Goal: Transaction & Acquisition: Purchase product/service

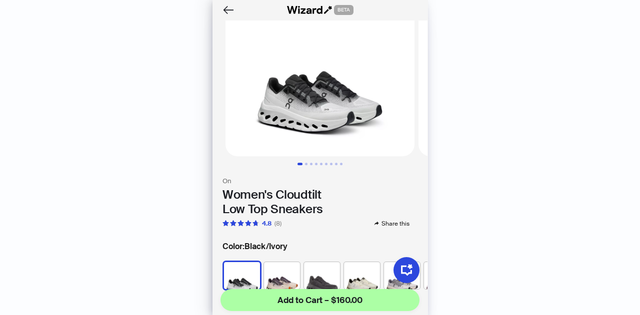
scroll to position [150, 0]
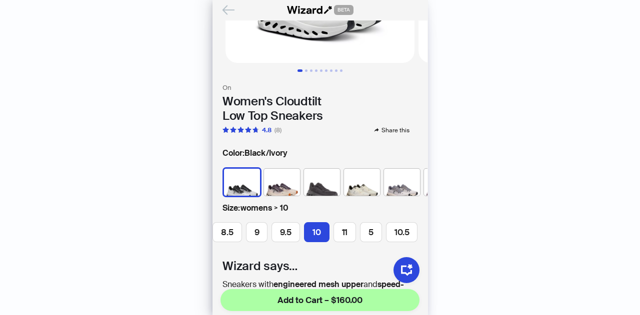
click at [223, 14] on icon "Back" at bounding box center [228, 9] width 17 height 17
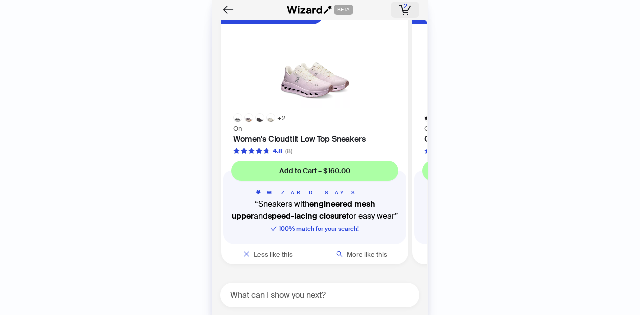
click at [402, 10] on rect "button" at bounding box center [402, 9] width 3 height 8
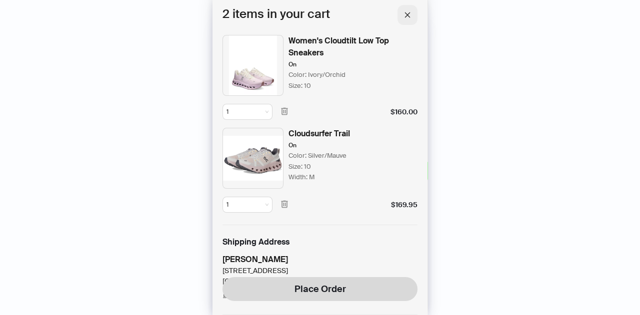
click at [407, 13] on icon "close" at bounding box center [407, 14] width 7 height 7
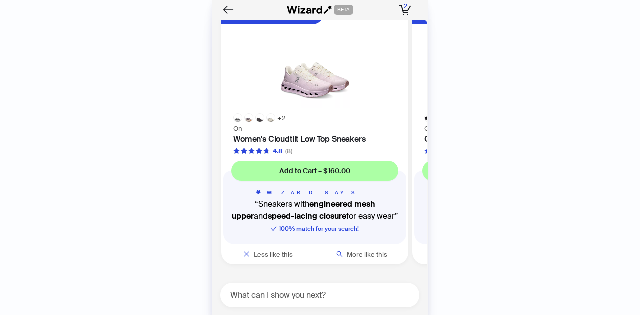
scroll to position [11836, 0]
click at [289, 288] on div "What can I show you next?" at bounding box center [319, 295] width 199 height 24
click at [288, 293] on textarea at bounding box center [323, 295] width 191 height 12
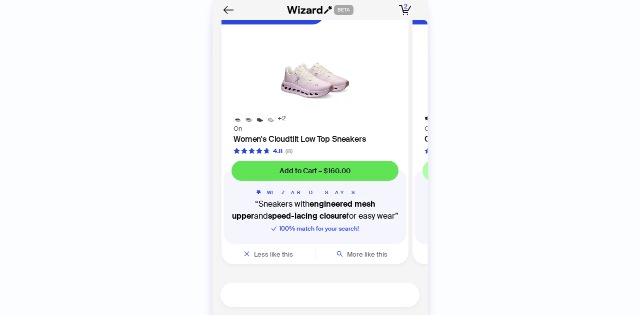
scroll to position [11786, 0]
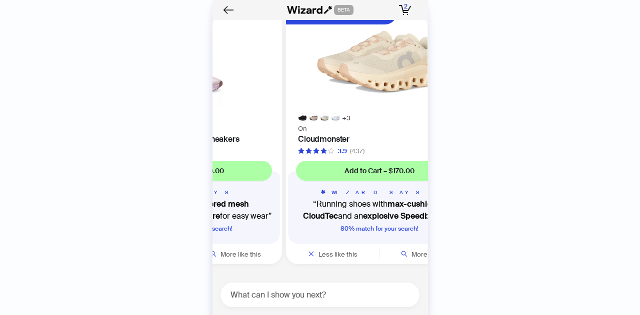
scroll to position [11836, 0]
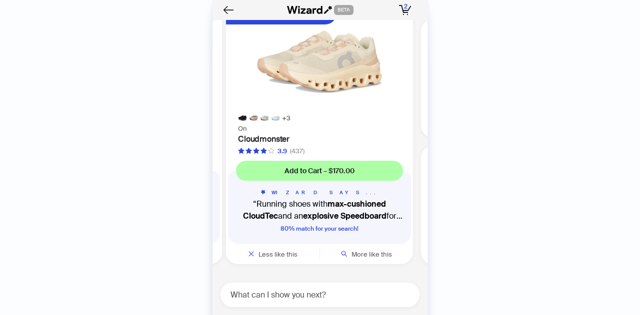
drag, startPoint x: 344, startPoint y: 154, endPoint x: 214, endPoint y: 154, distance: 130.5
click at [214, 154] on li "+ 2 Speed-Lacing Closure On Women's Cloudtilt Low Top Sneakers 4.8 (8) Add to C…" at bounding box center [122, 134] width 203 height 260
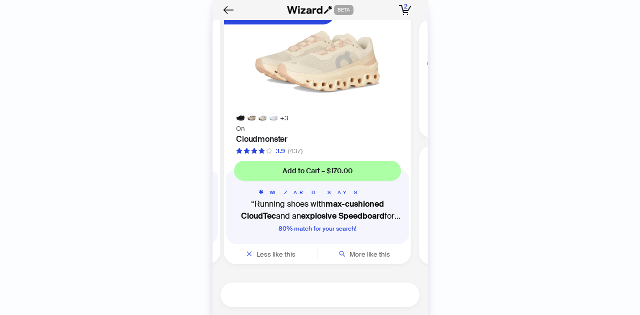
click at [277, 296] on textarea at bounding box center [323, 295] width 191 height 12
type textarea "**********"
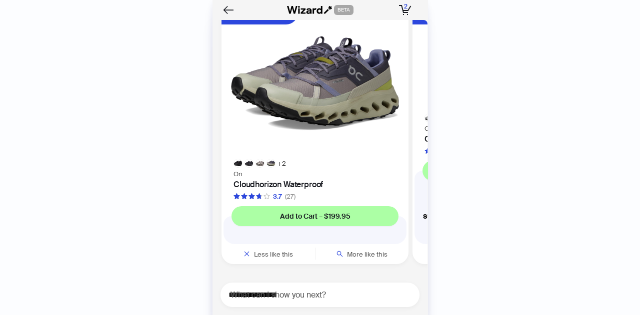
scroll to position [12190, 0]
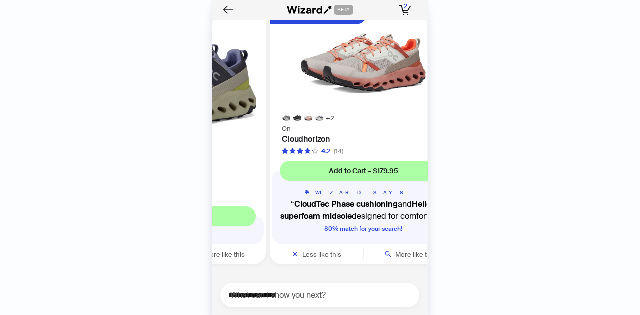
drag, startPoint x: 334, startPoint y: 142, endPoint x: 240, endPoint y: 141, distance: 94.5
click at [240, 141] on img at bounding box center [172, 81] width 175 height 142
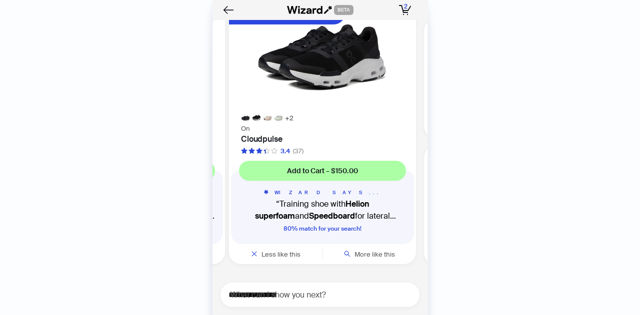
drag, startPoint x: 328, startPoint y: 116, endPoint x: 201, endPoint y: 133, distance: 128.1
click at [201, 133] on div "History Sign Out BETA Hi, I’m Your superpowered shopping agent I scour websites…" at bounding box center [320, 157] width 640 height 315
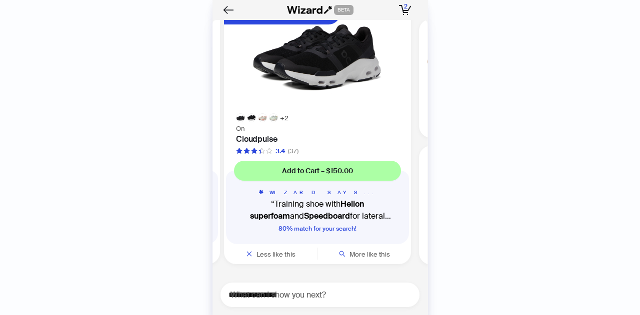
scroll to position [12090, 0]
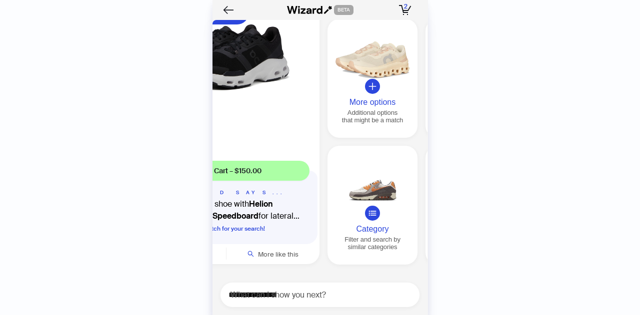
drag, startPoint x: 346, startPoint y: 158, endPoint x: 258, endPoint y: 155, distance: 88.0
click at [259, 107] on img at bounding box center [225, 58] width 175 height 97
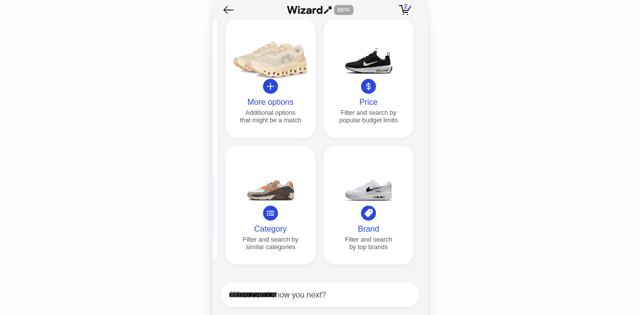
scroll to position [12190, 0]
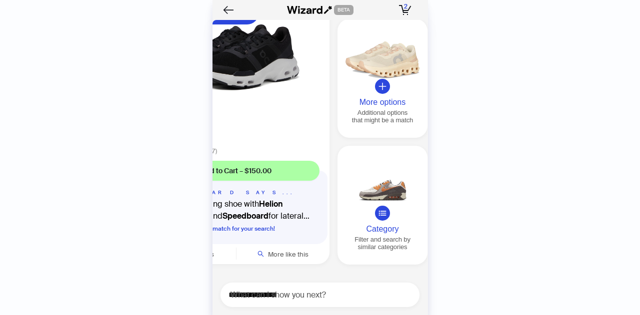
drag, startPoint x: 292, startPoint y: 143, endPoint x: 374, endPoint y: 135, distance: 82.9
click at [374, 135] on div "More options Additional options that might be a match Price Filter and search b…" at bounding box center [431, 142] width 188 height 246
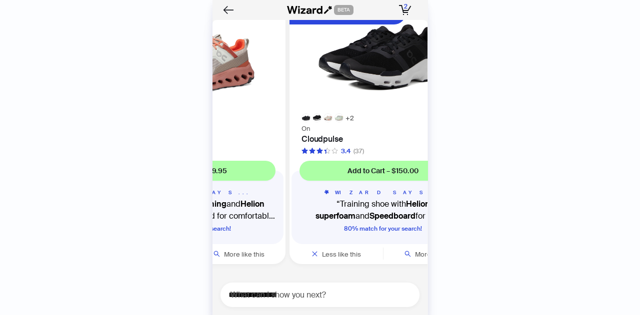
drag, startPoint x: 308, startPoint y: 115, endPoint x: 391, endPoint y: 109, distance: 82.7
click at [388, 109] on div "+ 2 Helion Superfoam Bounce On Cloudpulse 3.4 (37) Add to Cart – $150.00 WIZARD…" at bounding box center [382, 134] width 187 height 260
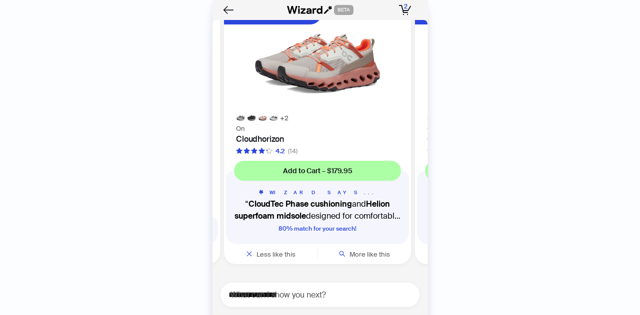
scroll to position [0, 56]
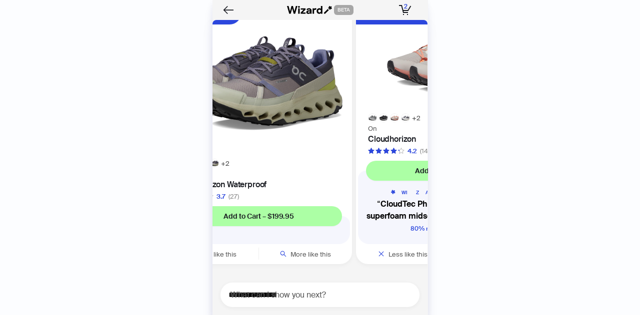
drag, startPoint x: 309, startPoint y: 117, endPoint x: 406, endPoint y: 111, distance: 97.2
click at [406, 111] on div "+ 2 CloudTec Cushioning On Cloudhorizon 4.2 (14) Add to Cart – $179.95 WIZARD S…" at bounding box center [449, 134] width 187 height 260
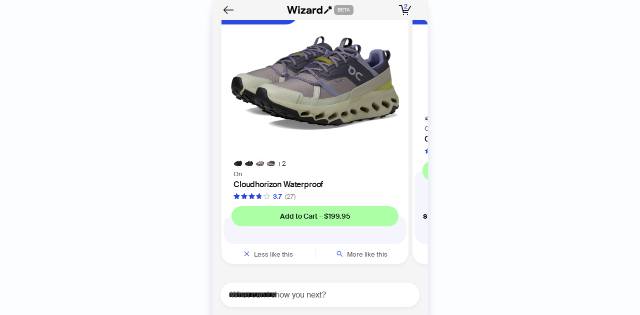
drag, startPoint x: 328, startPoint y: 121, endPoint x: 415, endPoint y: 117, distance: 87.1
click at [426, 116] on div "On cloud It seems like you might be referring to "On Cloud" which could be rela…" at bounding box center [319, 150] width 215 height 261
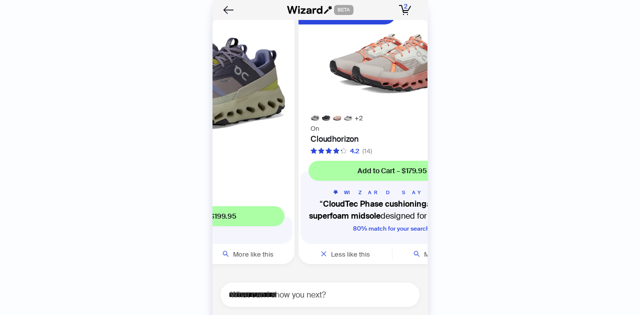
scroll to position [12190, 0]
drag, startPoint x: 342, startPoint y: 138, endPoint x: 256, endPoint y: 141, distance: 86.5
click at [258, 141] on img at bounding box center [200, 81] width 175 height 142
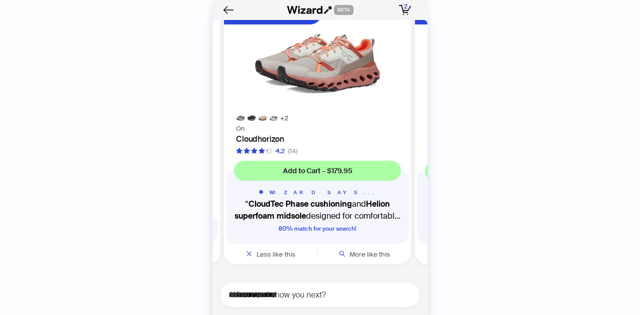
click at [287, 121] on div "+ 2" at bounding box center [317, 117] width 187 height 9
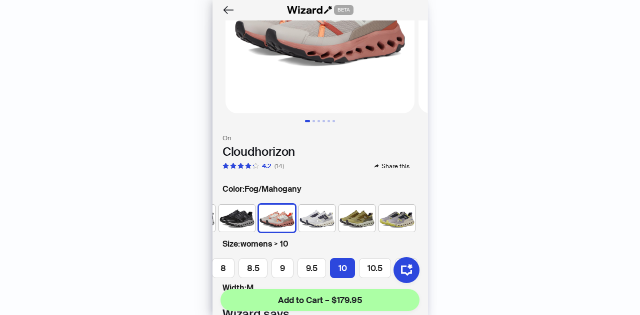
scroll to position [100, 0]
click at [308, 210] on img at bounding box center [317, 217] width 36 height 27
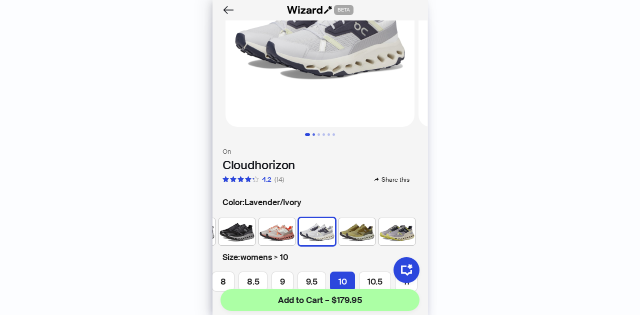
scroll to position [100, 0]
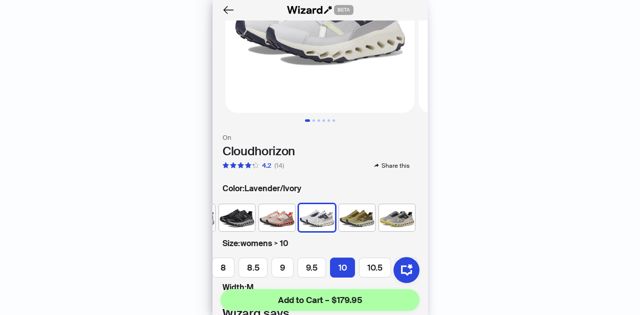
click at [350, 216] on img at bounding box center [357, 217] width 36 height 27
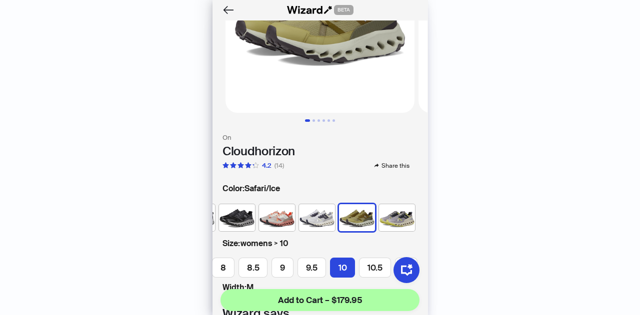
click at [389, 209] on img at bounding box center [397, 217] width 36 height 27
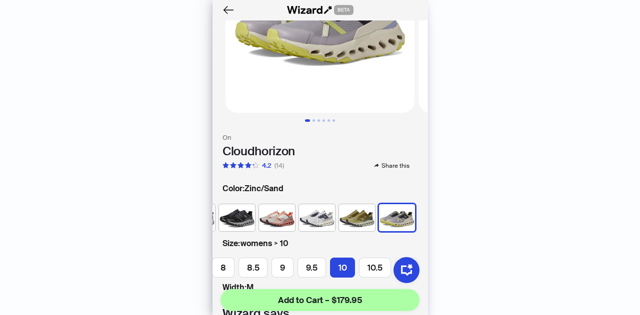
click at [245, 217] on img at bounding box center [237, 217] width 36 height 27
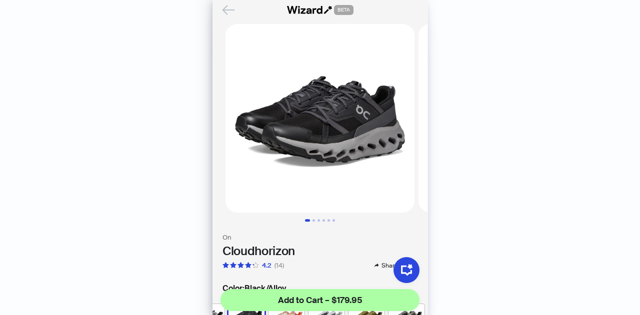
click at [228, 10] on icon "Back" at bounding box center [228, 9] width 11 height 8
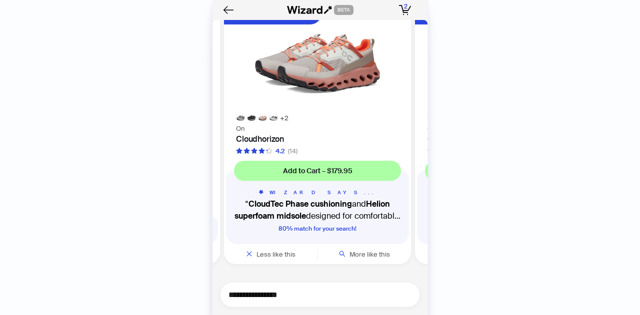
click at [275, 294] on textarea "**********" at bounding box center [323, 295] width 191 height 12
type textarea "**********"
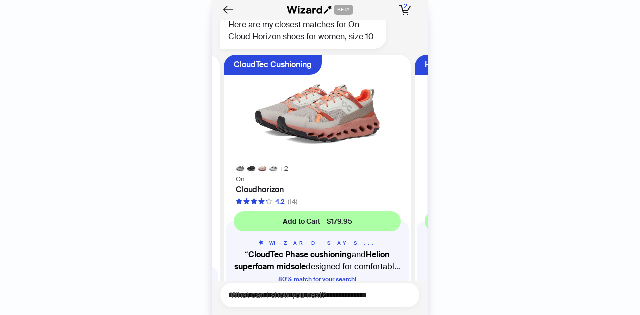
scroll to position [11350, 0]
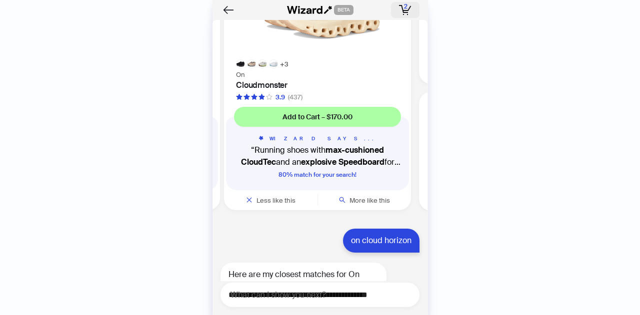
click at [408, 5] on icon "button" at bounding box center [405, 10] width 12 height 10
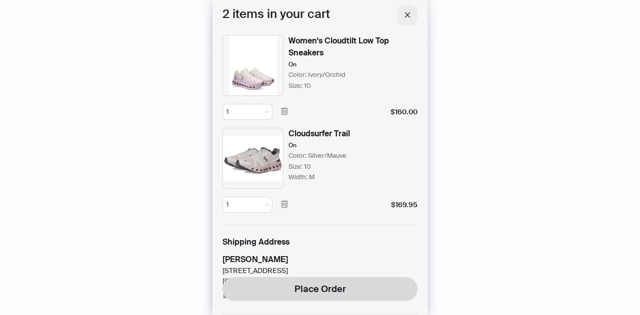
click at [405, 16] on icon "close" at bounding box center [407, 14] width 5 height 5
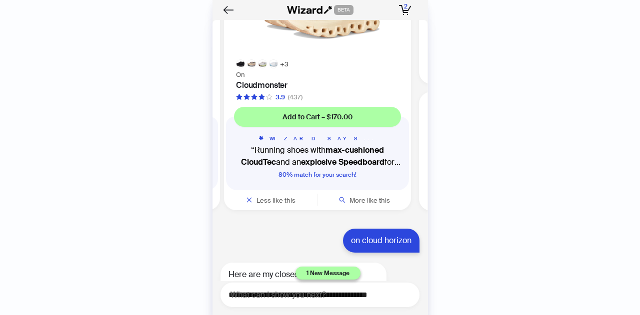
drag, startPoint x: 315, startPoint y: 122, endPoint x: 411, endPoint y: 117, distance: 96.6
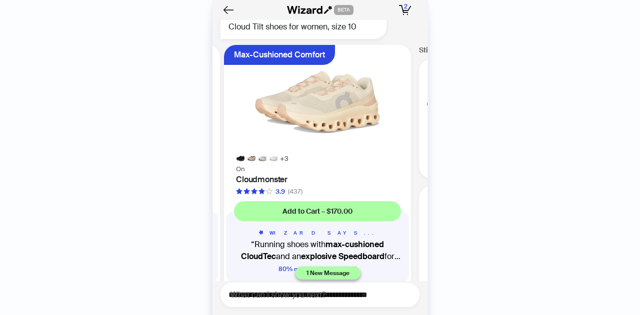
scroll to position [11250, 0]
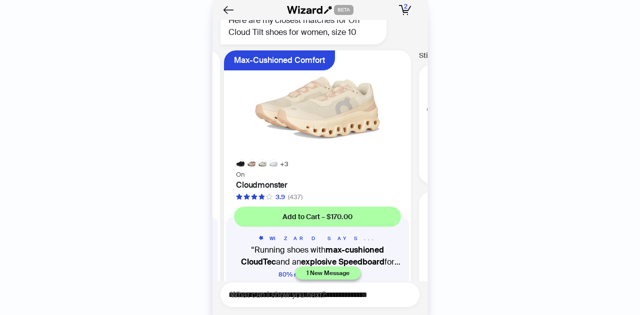
drag, startPoint x: 318, startPoint y: 172, endPoint x: 423, endPoint y: 178, distance: 105.2
click at [435, 179] on div "History Sign Out BETA Hi, I’m Your superpowered shopping agent I scour websites…" at bounding box center [320, 157] width 640 height 315
drag, startPoint x: 365, startPoint y: 186, endPoint x: 401, endPoint y: 184, distance: 36.1
drag, startPoint x: 316, startPoint y: 186, endPoint x: 448, endPoint y: 187, distance: 132.5
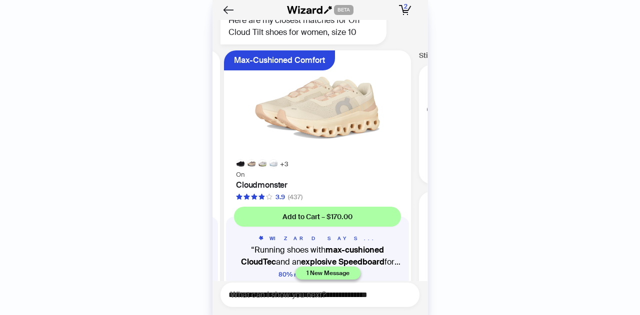
click at [448, 187] on div "History Sign Out BETA Hi, I’m Your superpowered shopping agent I scour websites…" at bounding box center [320, 157] width 640 height 315
drag, startPoint x: 325, startPoint y: 178, endPoint x: 588, endPoint y: 184, distance: 263.0
click at [588, 185] on div "History Sign Out BETA Hi, I’m Your superpowered shopping agent I scour websites…" at bounding box center [320, 157] width 640 height 315
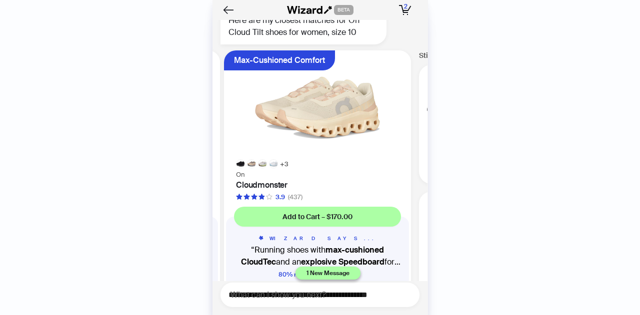
scroll to position [0, 0]
drag, startPoint x: 345, startPoint y: 175, endPoint x: 533, endPoint y: 173, distance: 188.0
click at [533, 173] on div "History Sign Out BETA Hi, I’m Your superpowered shopping agent I scour websites…" at bounding box center [320, 157] width 640 height 315
drag, startPoint x: 426, startPoint y: 171, endPoint x: 467, endPoint y: 171, distance: 40.5
click at [470, 171] on div "History Sign Out BETA Hi, I’m Your superpowered shopping agent I scour websites…" at bounding box center [320, 157] width 640 height 315
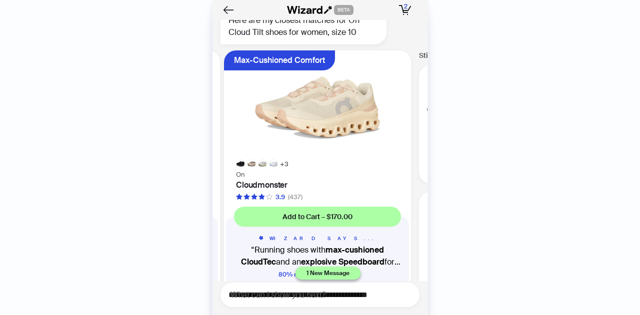
drag, startPoint x: 366, startPoint y: 184, endPoint x: 199, endPoint y: 182, distance: 167.0
drag, startPoint x: 348, startPoint y: 174, endPoint x: 241, endPoint y: 160, distance: 108.0
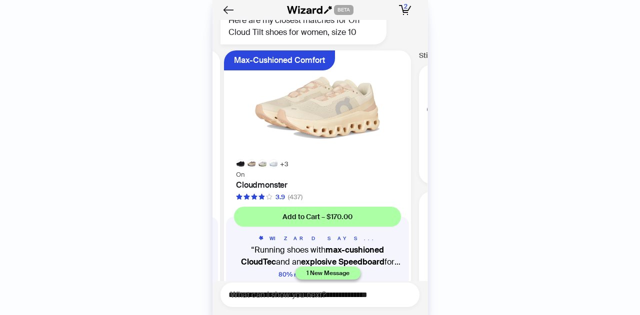
scroll to position [0, 379]
drag, startPoint x: 348, startPoint y: 167, endPoint x: 232, endPoint y: 157, distance: 116.4
click at [456, 163] on div "History Sign Out BETA Hi, I’m Your superpowered shopping agent I scour websites…" at bounding box center [320, 157] width 640 height 315
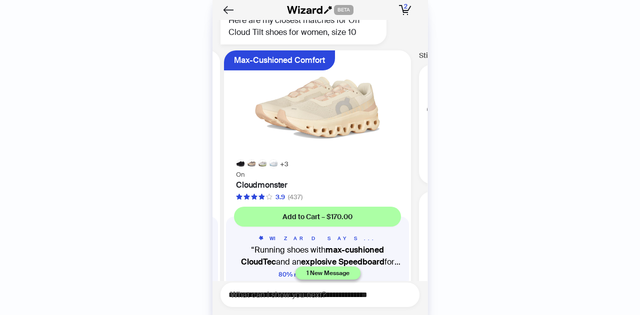
drag, startPoint x: 354, startPoint y: 156, endPoint x: 232, endPoint y: 151, distance: 122.6
drag, startPoint x: 339, startPoint y: 158, endPoint x: 241, endPoint y: 160, distance: 98.5
drag, startPoint x: 344, startPoint y: 179, endPoint x: 250, endPoint y: 181, distance: 94.5
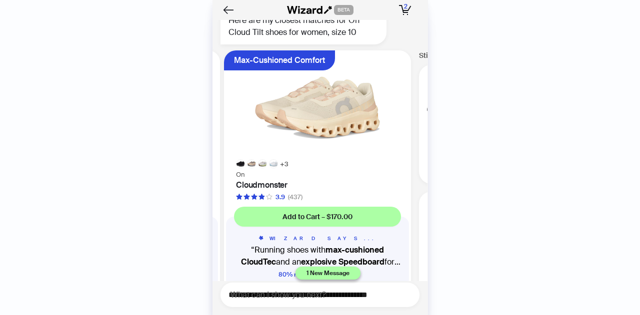
drag, startPoint x: 336, startPoint y: 182, endPoint x: 223, endPoint y: 173, distance: 112.8
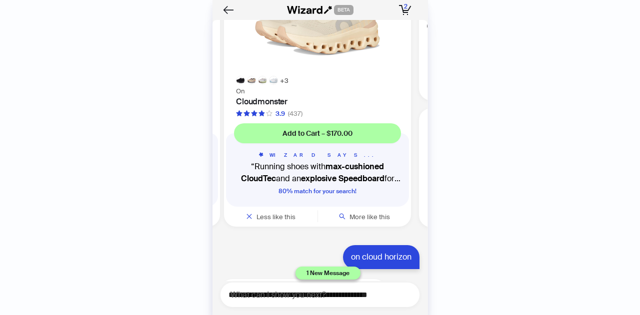
scroll to position [11450, 0]
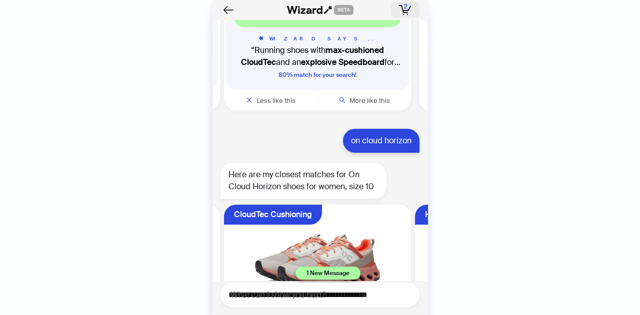
click at [405, 11] on icon "button" at bounding box center [405, 10] width 12 height 10
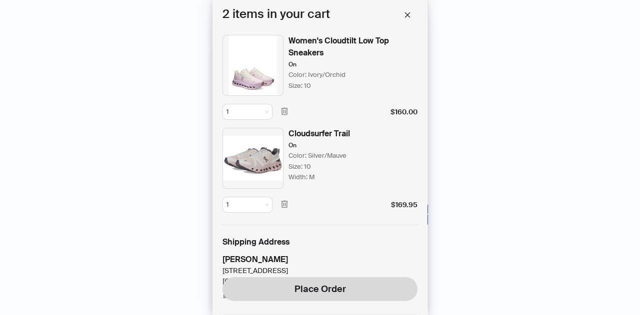
click at [261, 54] on img at bounding box center [252, 65] width 61 height 61
click at [408, 13] on icon "close" at bounding box center [407, 14] width 7 height 7
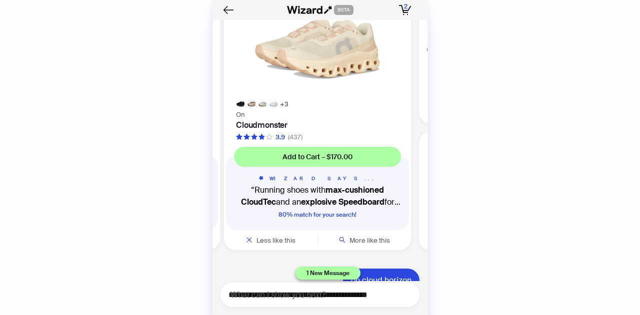
scroll to position [11200, 0]
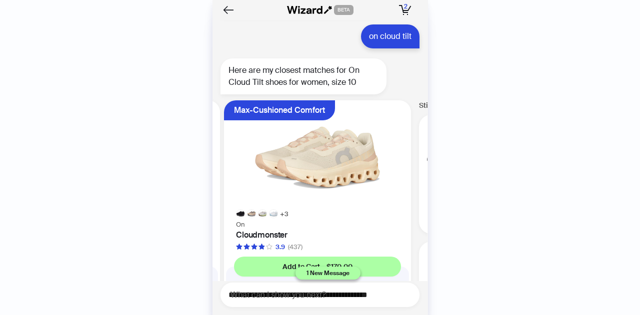
drag, startPoint x: 386, startPoint y: 179, endPoint x: 457, endPoint y: 184, distance: 71.2
click at [457, 184] on div "History Sign Out BETA Hi, I’m Your superpowered shopping agent I scour websites…" at bounding box center [320, 157] width 640 height 315
drag, startPoint x: 345, startPoint y: 193, endPoint x: 607, endPoint y: 202, distance: 262.1
click at [607, 202] on div "History Sign Out BETA Hi, I’m Your superpowered shopping agent I scour websites…" at bounding box center [320, 157] width 640 height 315
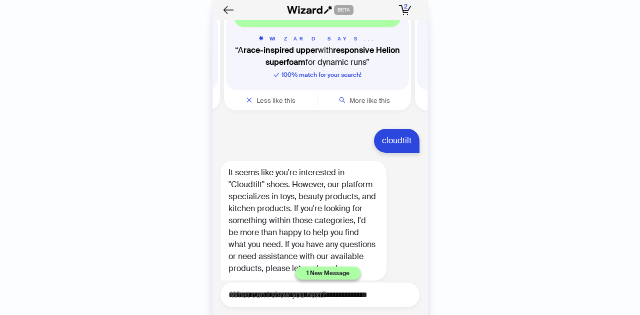
scroll to position [10950, 0]
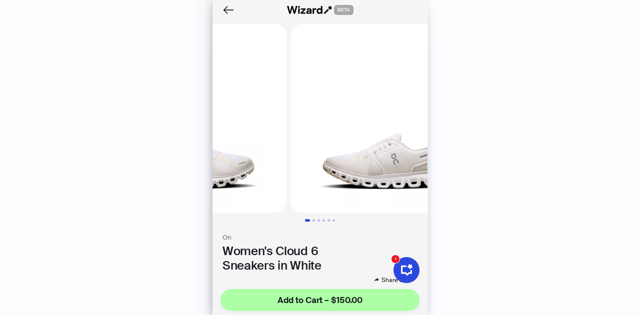
drag, startPoint x: 320, startPoint y: 149, endPoint x: 210, endPoint y: 152, distance: 110.0
click at [211, 152] on body "History Sign Out BETA Hi, I’m Your superpowered shopping agent I scour websites…" at bounding box center [320, 157] width 640 height 315
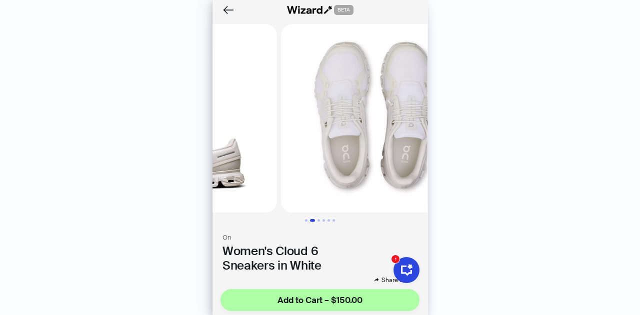
drag, startPoint x: 317, startPoint y: 151, endPoint x: 180, endPoint y: 151, distance: 137.0
click at [182, 151] on body "History Sign Out BETA Hi, I’m Your superpowered shopping agent I scour websites…" at bounding box center [320, 157] width 640 height 315
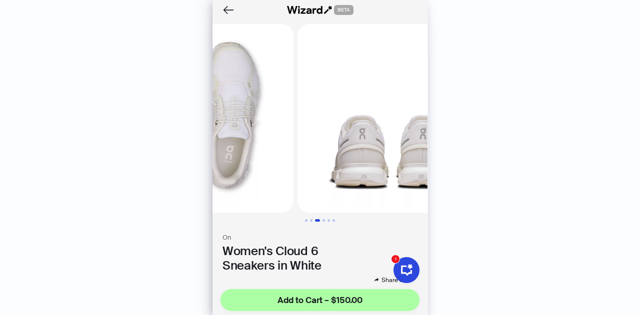
drag, startPoint x: 315, startPoint y: 152, endPoint x: 204, endPoint y: 149, distance: 111.0
click at [204, 150] on body "History Sign Out BETA Hi, I’m Your superpowered shopping agent I scour websites…" at bounding box center [320, 157] width 640 height 315
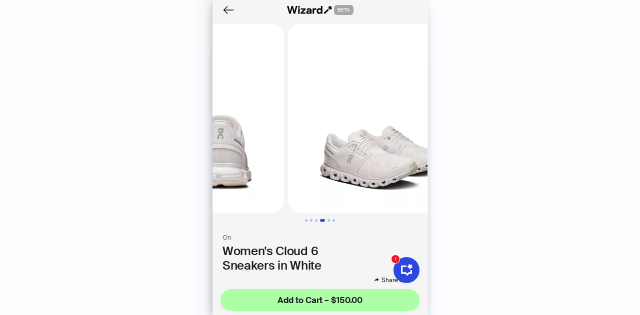
drag, startPoint x: 316, startPoint y: 144, endPoint x: 194, endPoint y: 145, distance: 122.5
click at [194, 145] on body "History Sign Out BETA Hi, I’m Your superpowered shopping agent I scour websites…" at bounding box center [320, 157] width 640 height 315
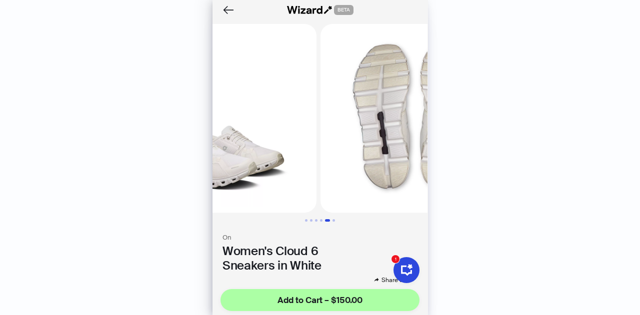
drag, startPoint x: 317, startPoint y: 137, endPoint x: 201, endPoint y: 142, distance: 116.1
click at [202, 142] on body "History Sign Out BETA Hi, I’m Your superpowered shopping agent I scour websites…" at bounding box center [320, 157] width 640 height 315
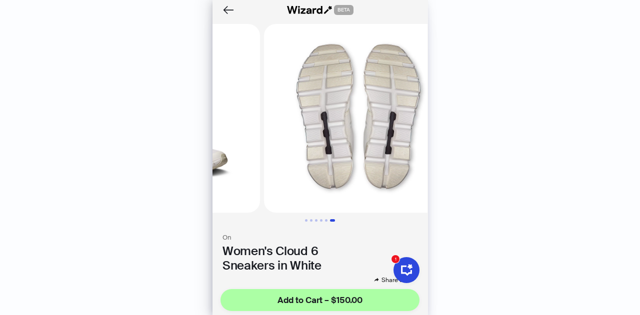
drag, startPoint x: 331, startPoint y: 132, endPoint x: 196, endPoint y: 136, distance: 135.1
click at [198, 137] on body "History Sign Out BETA Hi, I’m Your superpowered shopping agent I scour websites…" at bounding box center [320, 157] width 640 height 315
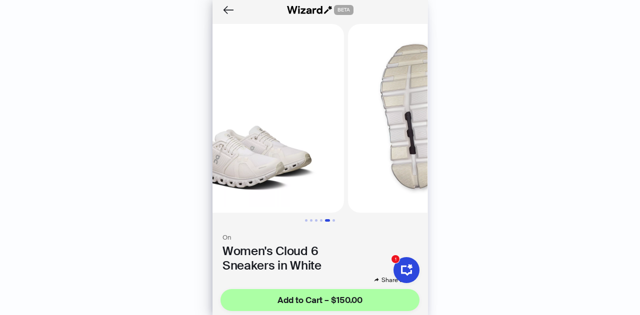
drag, startPoint x: 306, startPoint y: 141, endPoint x: 374, endPoint y: 144, distance: 68.1
click at [374, 144] on img at bounding box center [442, 118] width 189 height 189
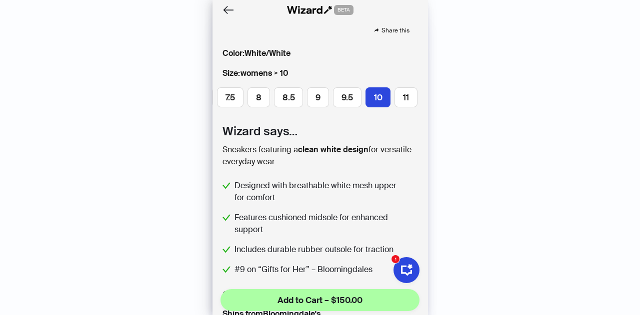
scroll to position [50, 0]
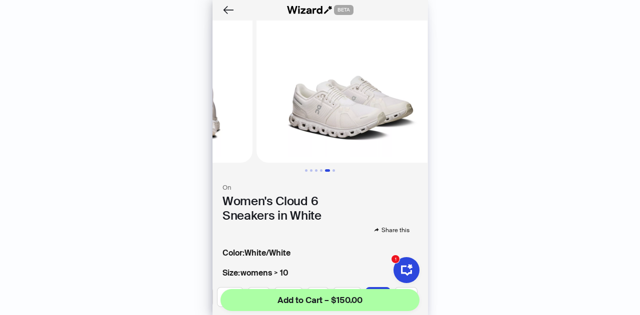
click at [293, 90] on img at bounding box center [350, 68] width 189 height 189
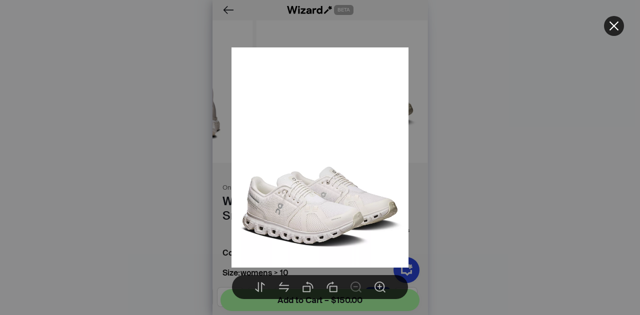
click at [339, 179] on img at bounding box center [319, 157] width 176 height 221
click at [602, 28] on div at bounding box center [320, 157] width 640 height 315
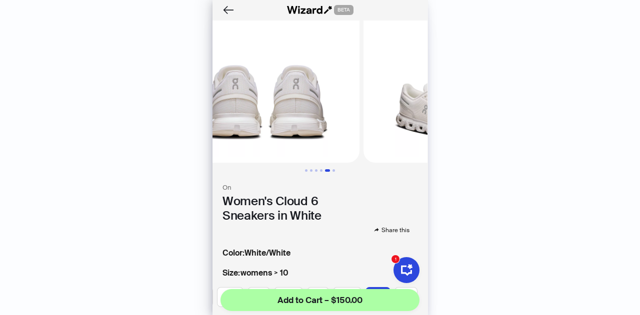
drag, startPoint x: 352, startPoint y: 118, endPoint x: 427, endPoint y: 119, distance: 75.0
click at [427, 119] on body "History Sign Out BETA Hi, I’m Your superpowered shopping agent I scour websites…" at bounding box center [320, 157] width 640 height 315
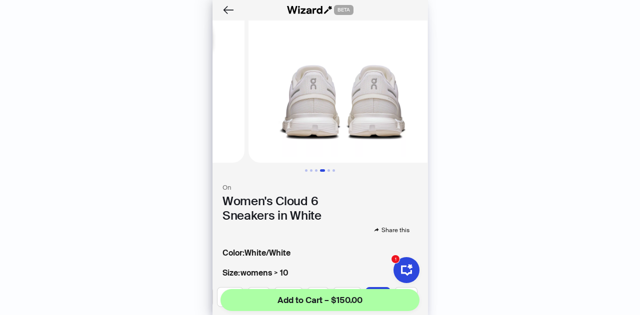
drag, startPoint x: 410, startPoint y: 113, endPoint x: 426, endPoint y: 113, distance: 15.5
click at [426, 113] on div "BETA On Women's Cloud 6 Sneakers in White Share this Color : White/White Size :…" at bounding box center [319, 157] width 215 height 315
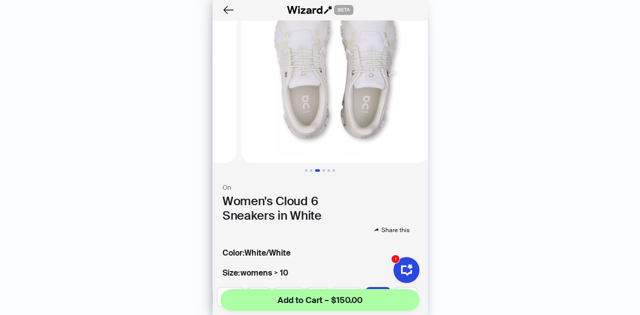
drag, startPoint x: 347, startPoint y: 111, endPoint x: 402, endPoint y: 106, distance: 55.7
click at [402, 106] on img at bounding box center [335, 68] width 189 height 189
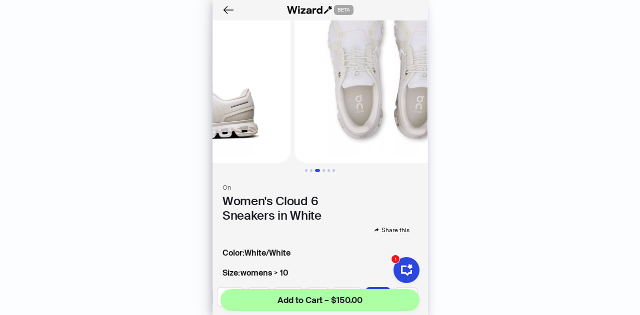
drag, startPoint x: 349, startPoint y: 106, endPoint x: 381, endPoint y: 106, distance: 32.5
click at [395, 105] on img at bounding box center [388, 68] width 189 height 189
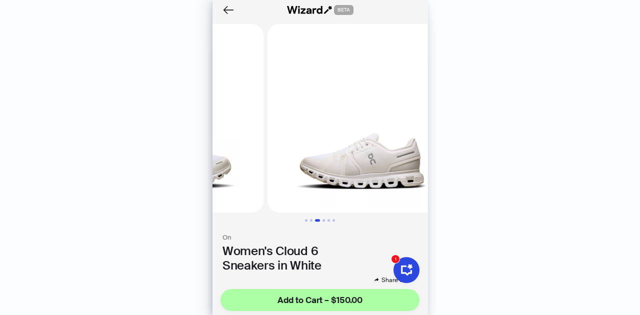
drag, startPoint x: 301, startPoint y: 141, endPoint x: 452, endPoint y: 150, distance: 151.7
click at [452, 150] on body "History Sign Out BETA Hi, I’m Your superpowered shopping agent I scour websites…" at bounding box center [320, 157] width 640 height 315
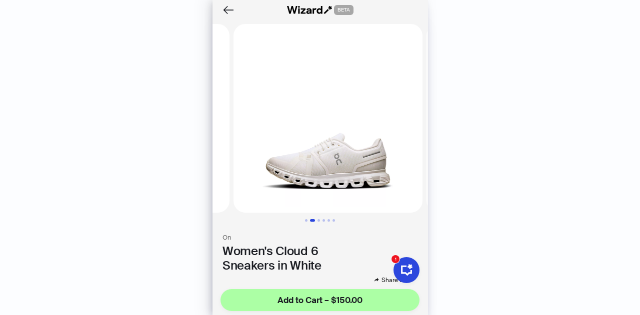
drag, startPoint x: 379, startPoint y: 153, endPoint x: 460, endPoint y: 154, distance: 81.0
click at [458, 154] on body "History Sign Out BETA Hi, I’m Your superpowered shopping agent I scour websites…" at bounding box center [320, 157] width 640 height 315
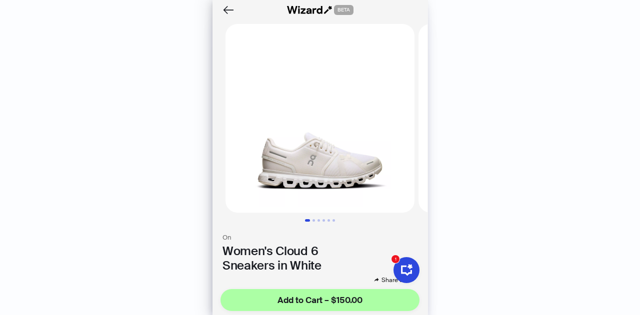
drag, startPoint x: 340, startPoint y: 148, endPoint x: 384, endPoint y: 147, distance: 44.5
click at [380, 147] on img at bounding box center [319, 118] width 189 height 189
click at [347, 145] on img at bounding box center [319, 118] width 189 height 189
click at [348, 145] on img at bounding box center [319, 118] width 189 height 189
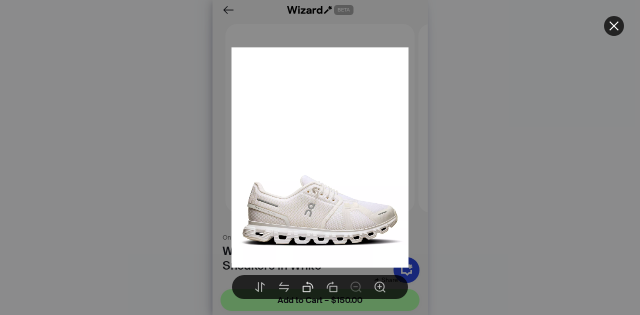
click at [300, 287] on div at bounding box center [308, 287] width 20 height 20
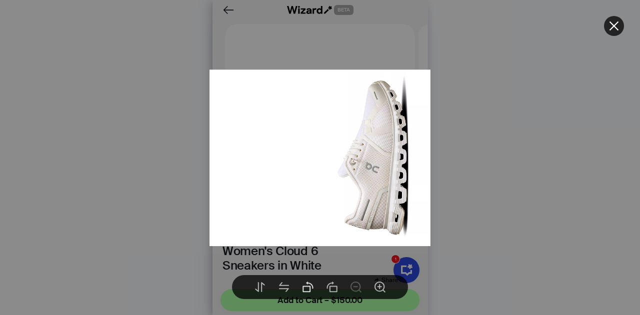
click at [300, 287] on div at bounding box center [308, 287] width 20 height 20
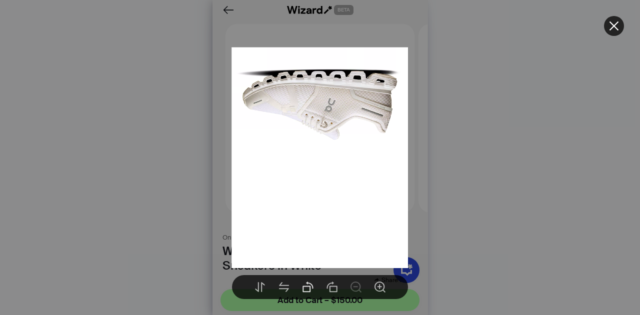
click at [300, 287] on div at bounding box center [308, 287] width 20 height 20
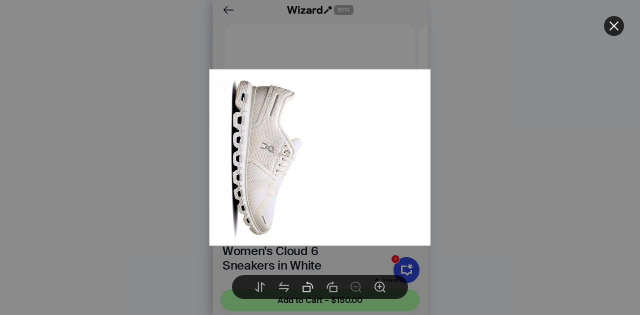
click at [300, 287] on div at bounding box center [308, 287] width 20 height 20
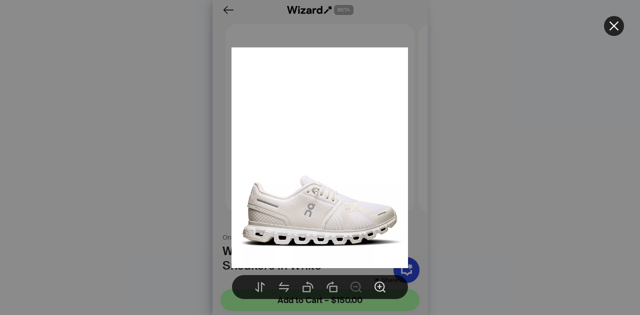
click at [379, 290] on icon "zoom-in" at bounding box center [380, 287] width 12 height 12
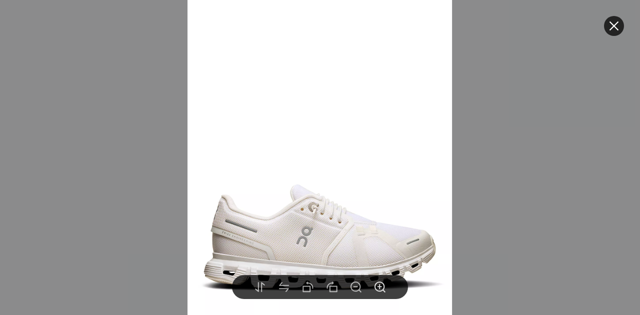
click at [379, 290] on icon "zoom-in" at bounding box center [380, 287] width 12 height 12
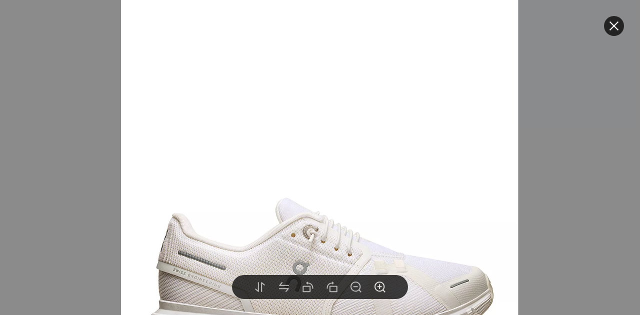
click at [379, 290] on icon "zoom-in" at bounding box center [380, 287] width 12 height 12
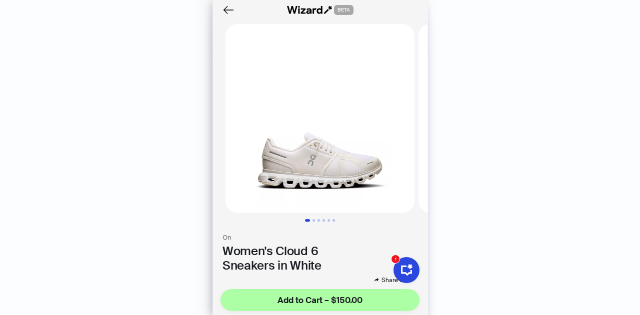
click at [314, 153] on body "History Sign Out BETA Hi, I’m Your superpowered shopping agent I scour websites…" at bounding box center [320, 157] width 640 height 315
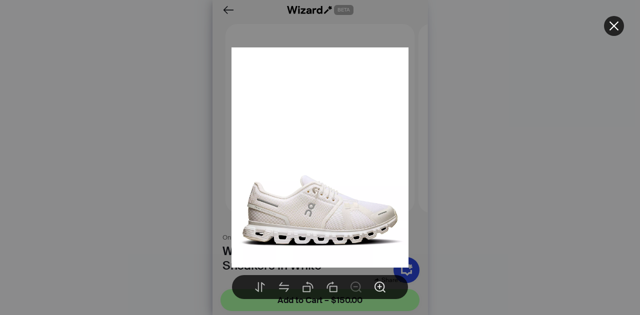
click at [381, 279] on div at bounding box center [380, 287] width 20 height 20
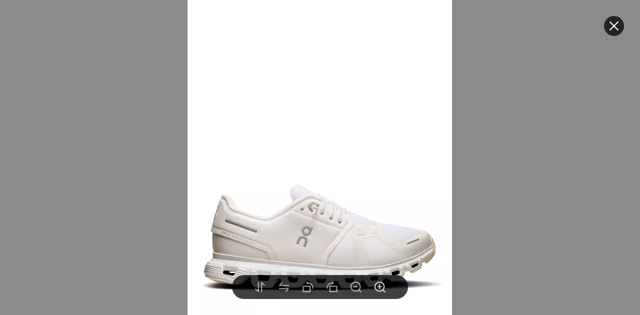
click at [381, 282] on icon "zoom-in" at bounding box center [379, 287] width 11 height 11
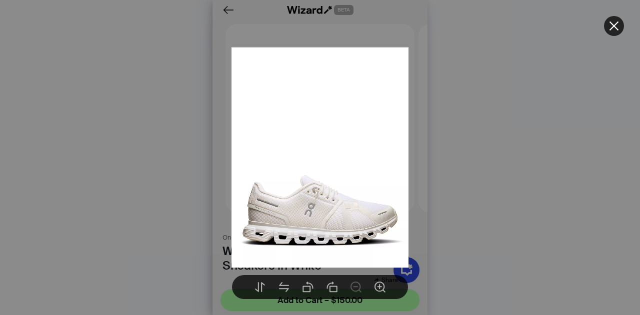
click at [620, 19] on button at bounding box center [614, 26] width 20 height 20
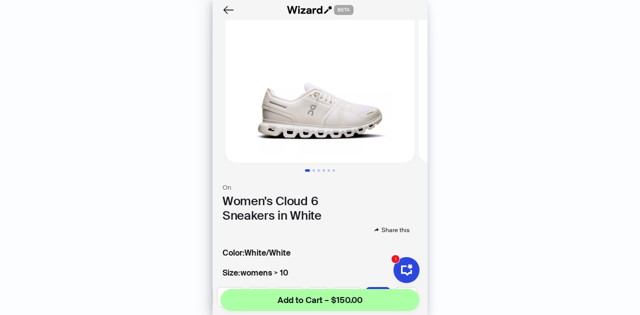
scroll to position [100, 0]
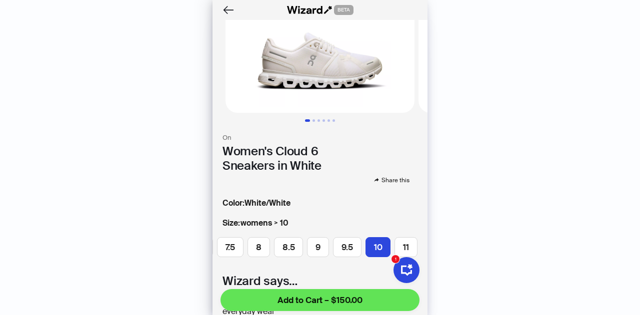
click at [330, 303] on span "Add to Cart – $150.00" at bounding box center [319, 300] width 85 height 12
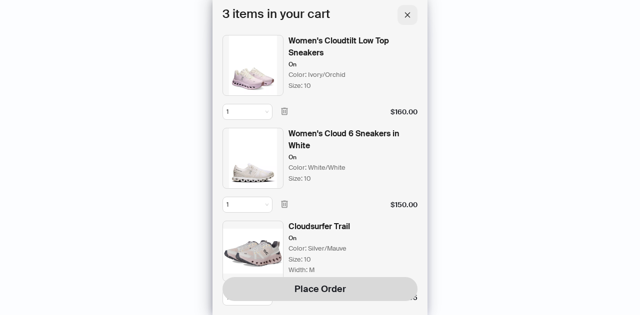
click at [408, 11] on icon "close" at bounding box center [407, 14] width 7 height 7
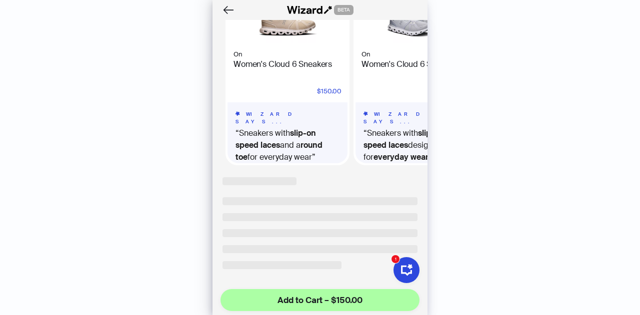
scroll to position [571, 0]
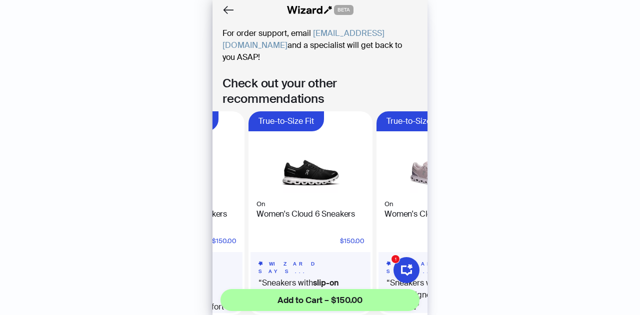
drag, startPoint x: 315, startPoint y: 193, endPoint x: 159, endPoint y: 196, distance: 155.5
click at [159, 196] on body "History Sign Out BETA Hi, I’m Your superpowered shopping agent I scour websites…" at bounding box center [320, 157] width 640 height 315
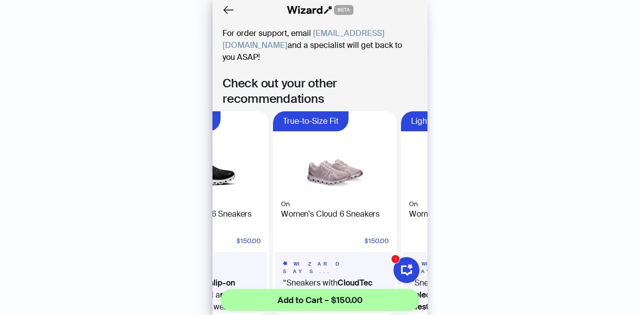
drag, startPoint x: 317, startPoint y: 195, endPoint x: 260, endPoint y: 191, distance: 57.1
click at [260, 191] on ul "Slip-On Speed Laces On Women's Cloud 6 Sneakers $150.00 WIZARD SAYS... Sneakers…" at bounding box center [319, 213] width 215 height 204
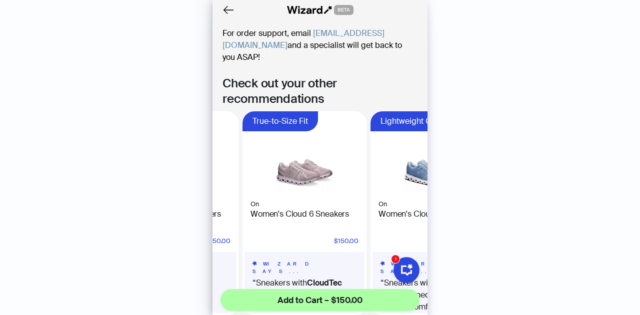
scroll to position [0, 454]
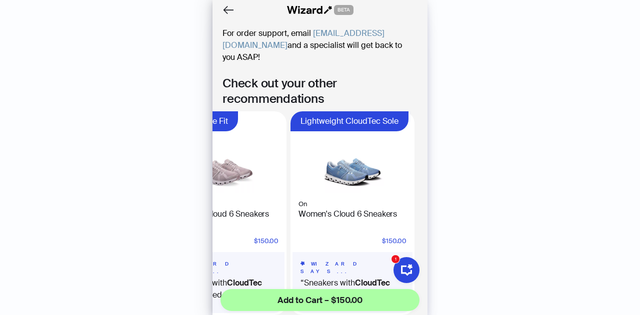
drag, startPoint x: 298, startPoint y: 181, endPoint x: 176, endPoint y: 182, distance: 121.5
click at [182, 184] on body "History Sign Out BETA Hi, I’m Your superpowered shopping agent I scour websites…" at bounding box center [320, 157] width 640 height 315
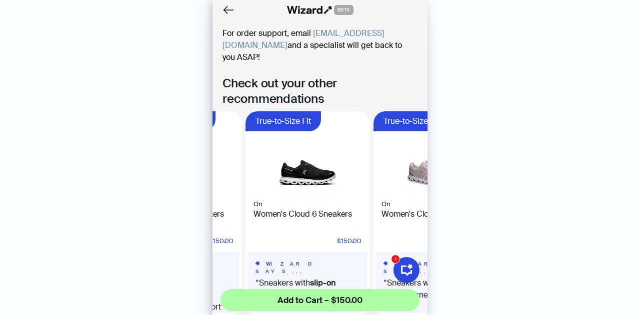
drag, startPoint x: 348, startPoint y: 175, endPoint x: 462, endPoint y: 172, distance: 114.5
click at [462, 172] on body "History Sign Out BETA Hi, I’m Your superpowered shopping agent I scour websites…" at bounding box center [320, 157] width 640 height 315
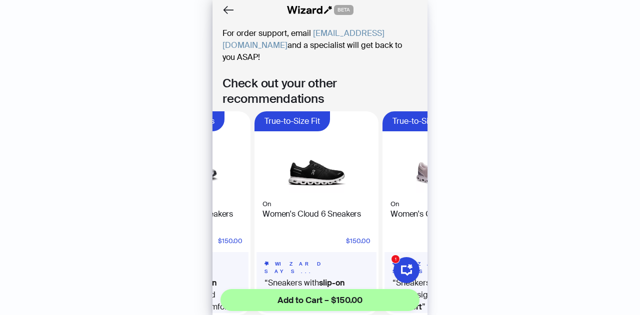
drag, startPoint x: 383, startPoint y: 180, endPoint x: 485, endPoint y: 176, distance: 102.1
click at [485, 176] on body "History Sign Out BETA Hi, I’m Your superpowered shopping agent I scour websites…" at bounding box center [320, 157] width 640 height 315
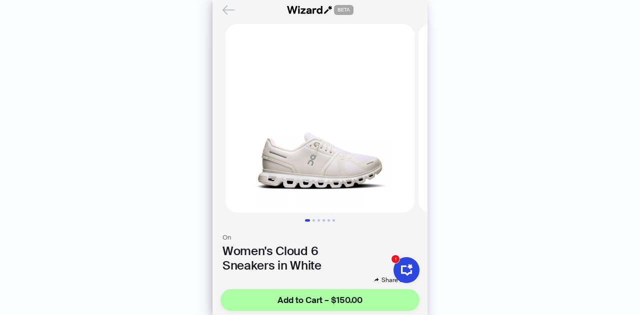
click at [231, 13] on icon "Back" at bounding box center [228, 9] width 17 height 17
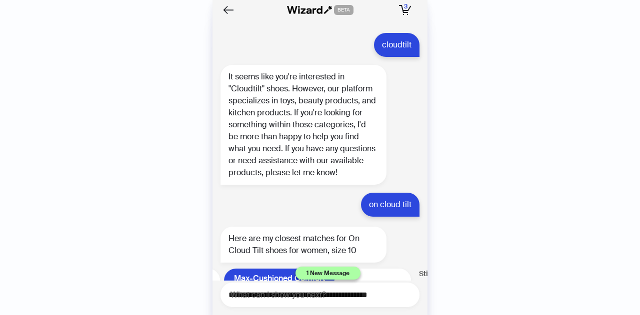
scroll to position [11000, 0]
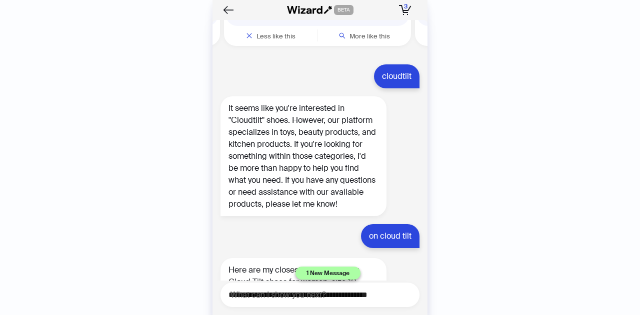
drag, startPoint x: 368, startPoint y: 142, endPoint x: 269, endPoint y: 144, distance: 99.0
drag, startPoint x: 340, startPoint y: 110, endPoint x: 184, endPoint y: 108, distance: 156.0
click at [184, 108] on div "History Sign Out BETA Hi, I’m Your superpowered shopping agent I scour websites…" at bounding box center [320, 157] width 640 height 315
drag, startPoint x: 344, startPoint y: 102, endPoint x: 214, endPoint y: 114, distance: 130.1
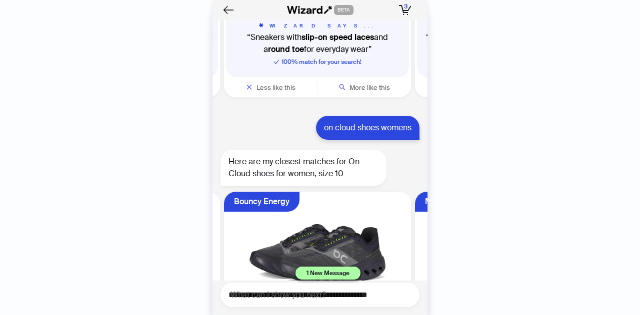
scroll to position [10600, 0]
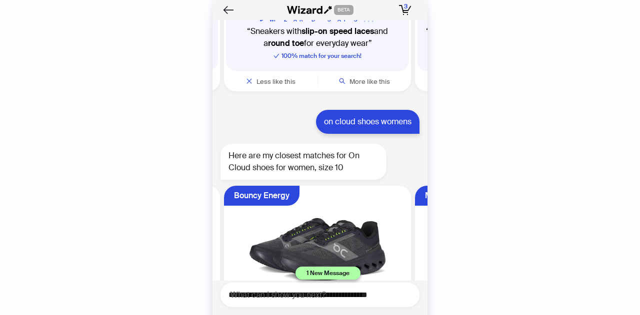
drag, startPoint x: 277, startPoint y: 133, endPoint x: 428, endPoint y: 137, distance: 150.5
click at [428, 137] on div "History Sign Out BETA Hi, I’m Your superpowered shopping agent I scour websites…" at bounding box center [320, 157] width 640 height 315
drag, startPoint x: 336, startPoint y: 136, endPoint x: 374, endPoint y: 134, distance: 38.1
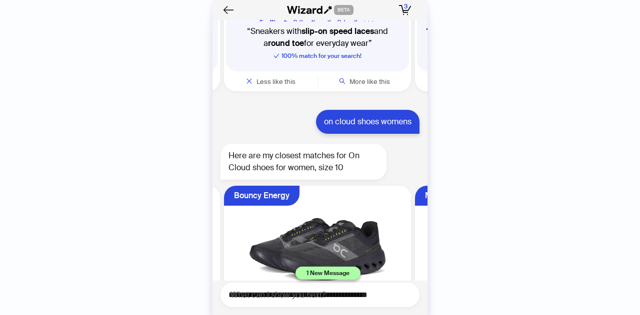
drag, startPoint x: 353, startPoint y: 134, endPoint x: 88, endPoint y: 126, distance: 265.1
click at [88, 126] on div "History Sign Out BETA Hi, I’m Your superpowered shopping agent I scour websites…" at bounding box center [320, 157] width 640 height 315
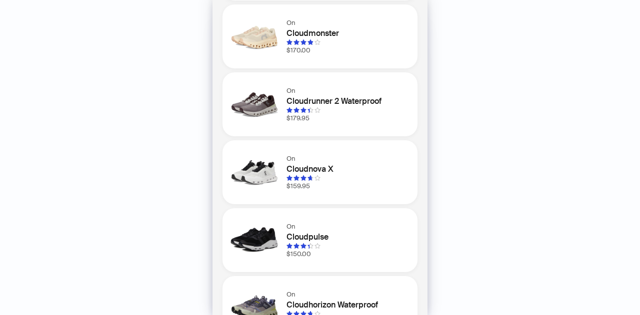
scroll to position [93, 0]
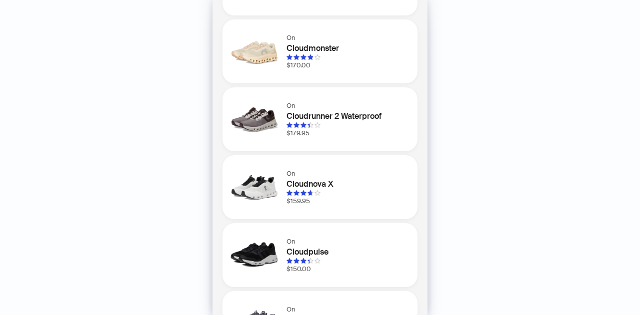
click at [322, 117] on h1 "Cloudrunner 2 Waterproof" at bounding box center [345, 116] width 119 height 12
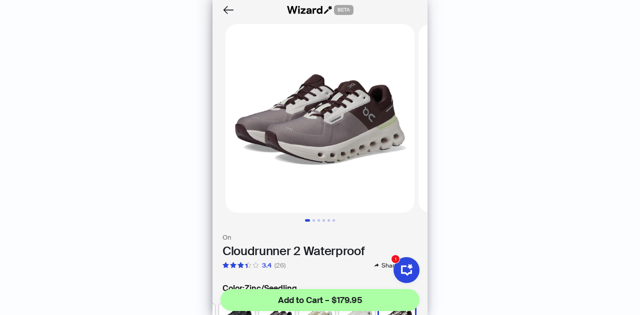
scroll to position [0, 188]
click at [225, 8] on icon "Back" at bounding box center [228, 9] width 11 height 8
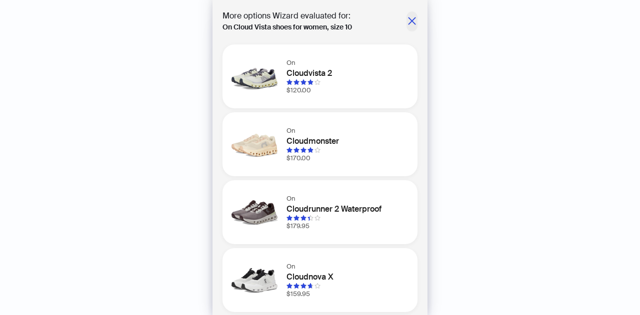
click at [407, 16] on icon "close" at bounding box center [412, 21] width 10 height 10
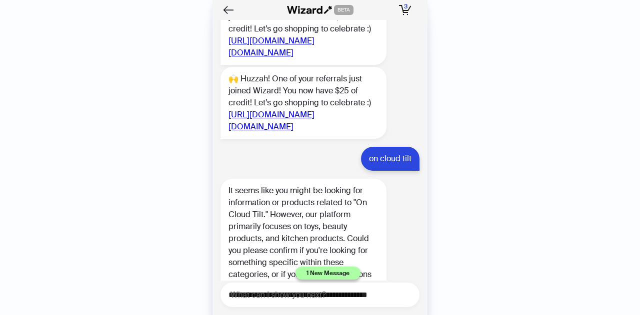
scroll to position [8850, 0]
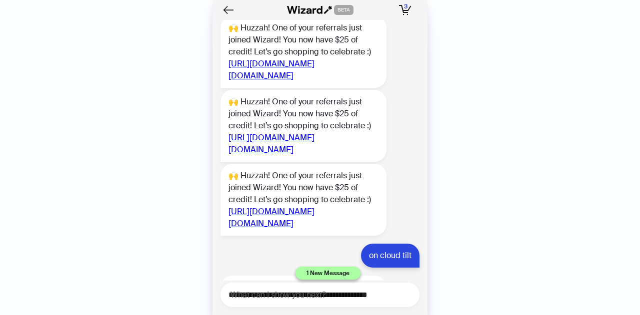
scroll to position [0, 962]
drag, startPoint x: 299, startPoint y: 132, endPoint x: 582, endPoint y: 154, distance: 284.3
click at [635, 168] on div "History Sign Out BETA Hi, I’m Your superpowered shopping agent I scour websites…" at bounding box center [320, 157] width 640 height 315
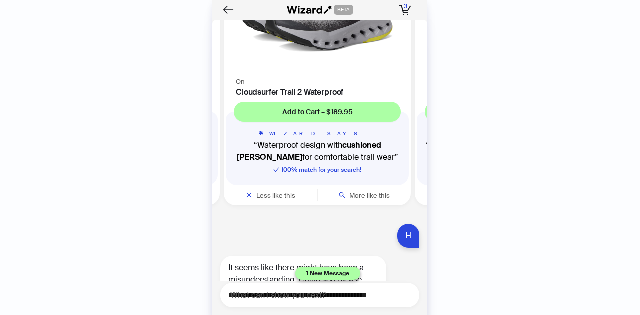
scroll to position [8450, 0]
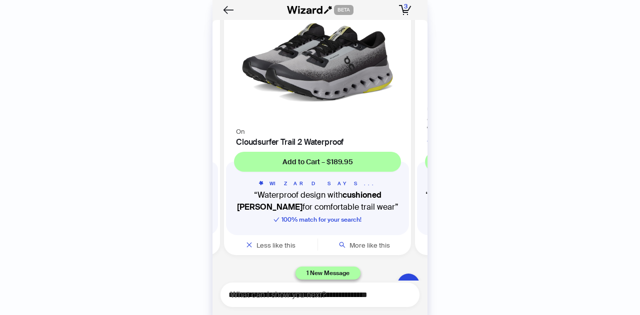
drag, startPoint x: 322, startPoint y: 170, endPoint x: 536, endPoint y: 160, distance: 213.7
click at [560, 166] on div "History Sign Out BETA Hi, I’m Your superpowered shopping agent I scour websites…" at bounding box center [320, 157] width 640 height 315
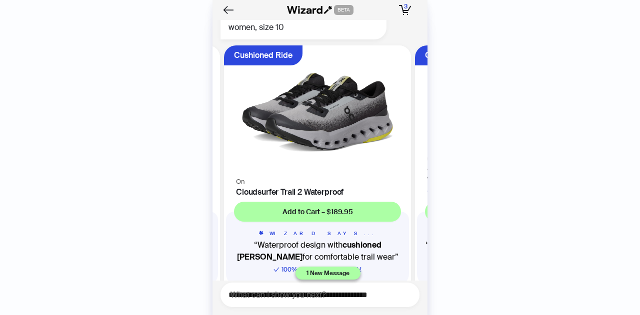
scroll to position [8500, 0]
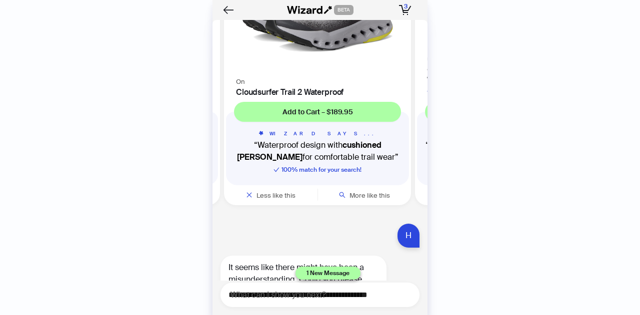
drag, startPoint x: 305, startPoint y: 135, endPoint x: 336, endPoint y: 138, distance: 31.6
drag, startPoint x: 329, startPoint y: 137, endPoint x: 639, endPoint y: 181, distance: 313.6
click at [639, 181] on div "History Sign Out BETA Hi, I’m Your superpowered shopping agent I scour websites…" at bounding box center [320, 157] width 640 height 315
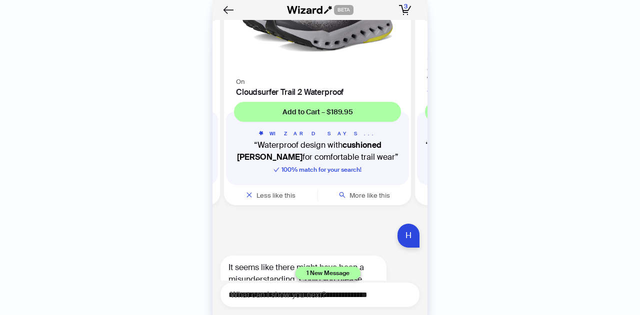
scroll to position [0, 379]
drag, startPoint x: 293, startPoint y: 144, endPoint x: 412, endPoint y: 152, distance: 119.2
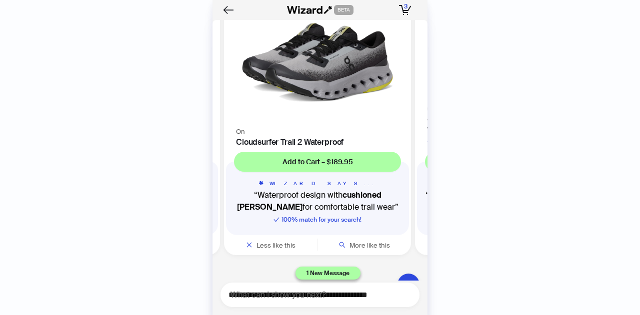
scroll to position [8500, 0]
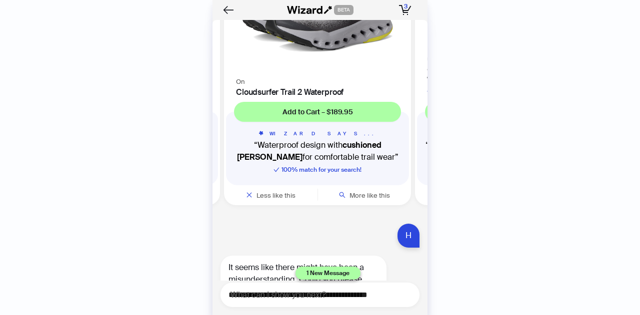
scroll to position [0, 36]
drag, startPoint x: 307, startPoint y: 136, endPoint x: 432, endPoint y: 134, distance: 125.0
click at [445, 133] on div "History Sign Out BETA Hi, I’m Your superpowered shopping agent I scour websites…" at bounding box center [320, 157] width 640 height 315
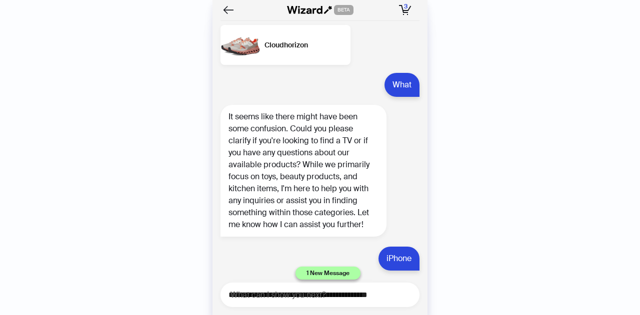
scroll to position [7200, 0]
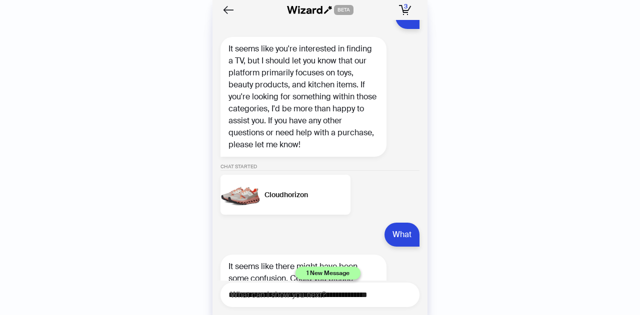
drag, startPoint x: 318, startPoint y: 152, endPoint x: 542, endPoint y: 146, distance: 224.1
click at [543, 149] on div "History Sign Out BETA Hi, I’m Your superpowered shopping agent I scour websites…" at bounding box center [320, 157] width 640 height 315
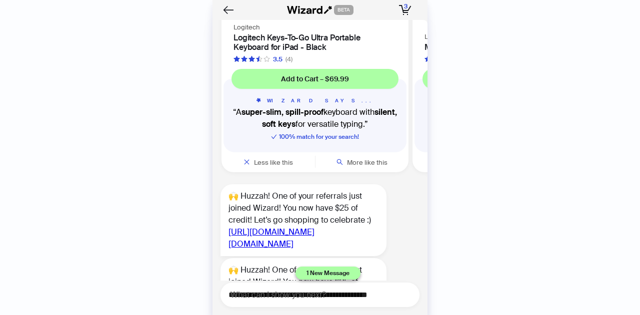
scroll to position [5951, 0]
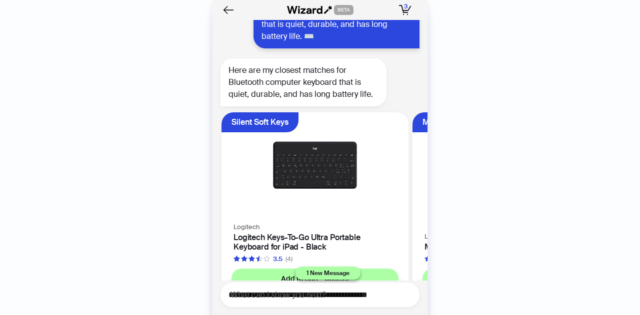
drag, startPoint x: 386, startPoint y: 159, endPoint x: 394, endPoint y: 158, distance: 8.1
drag, startPoint x: 345, startPoint y: 161, endPoint x: 240, endPoint y: 178, distance: 105.9
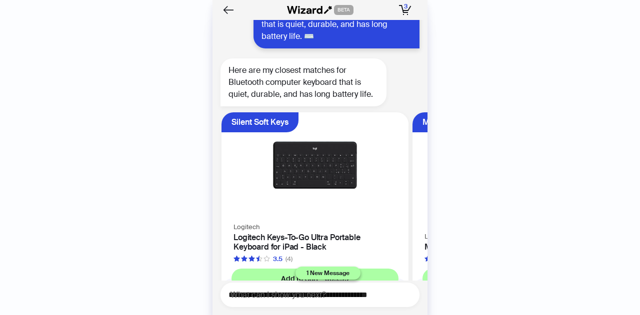
drag, startPoint x: 367, startPoint y: 169, endPoint x: 259, endPoint y: 158, distance: 108.5
drag, startPoint x: 362, startPoint y: 147, endPoint x: 253, endPoint y: 139, distance: 109.3
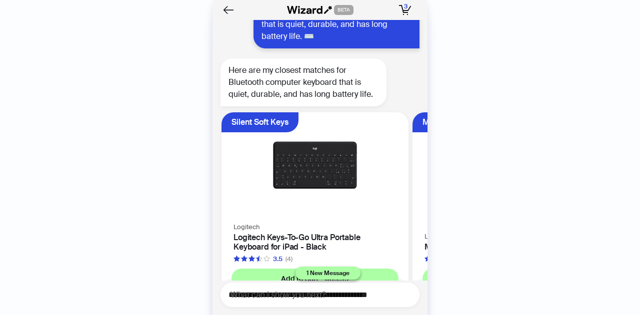
drag, startPoint x: 387, startPoint y: 117, endPoint x: 256, endPoint y: 105, distance: 131.6
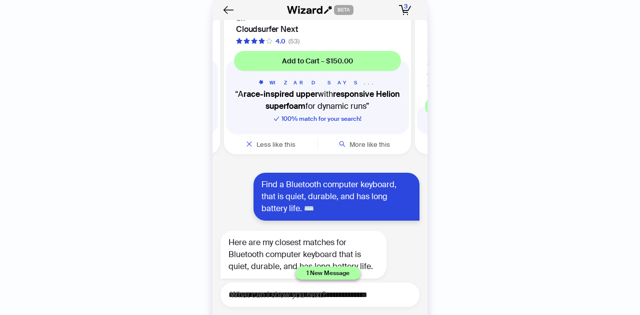
scroll to position [5779, 0]
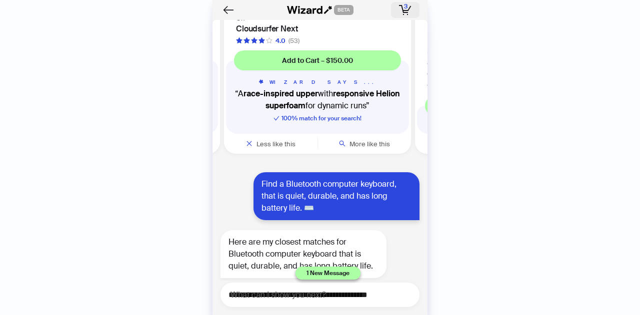
click at [404, 9] on span "3" at bounding box center [405, 6] width 3 height 8
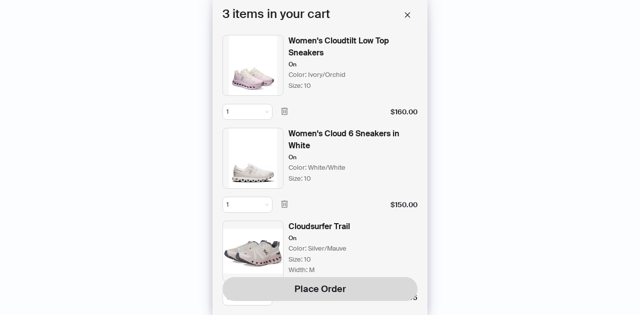
click at [264, 78] on img at bounding box center [252, 65] width 61 height 61
click at [308, 41] on div "Women's Cloudtilt Low Top Sneakers" at bounding box center [352, 47] width 129 height 24
click at [299, 49] on div "Women's Cloudtilt Low Top Sneakers" at bounding box center [352, 47] width 129 height 24
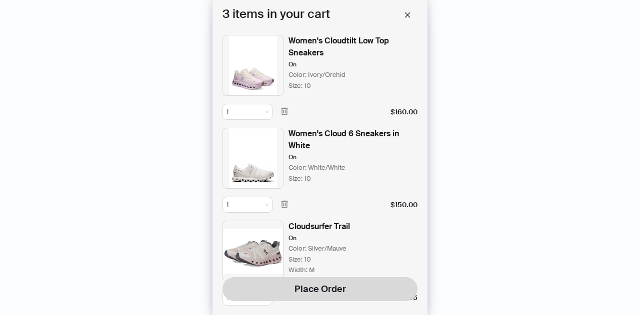
click at [275, 54] on img at bounding box center [252, 65] width 61 height 61
click at [265, 63] on img at bounding box center [252, 65] width 61 height 61
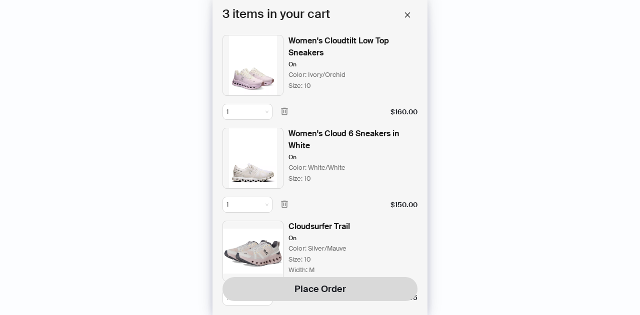
click at [265, 63] on img at bounding box center [252, 65] width 61 height 61
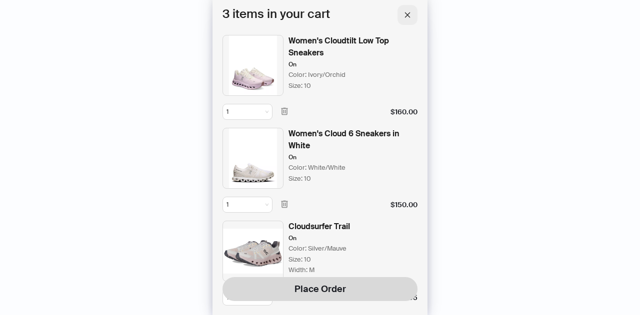
click at [410, 17] on icon "close" at bounding box center [407, 14] width 7 height 7
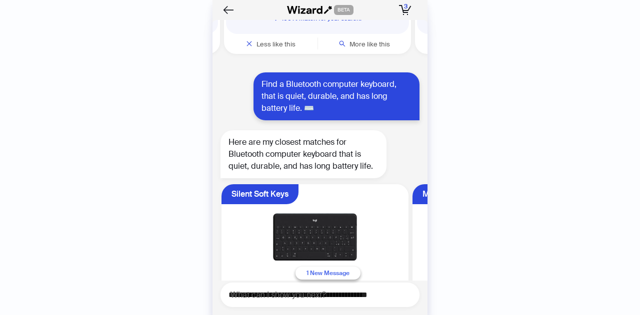
click at [343, 271] on span "1 New Message" at bounding box center [327, 273] width 43 height 8
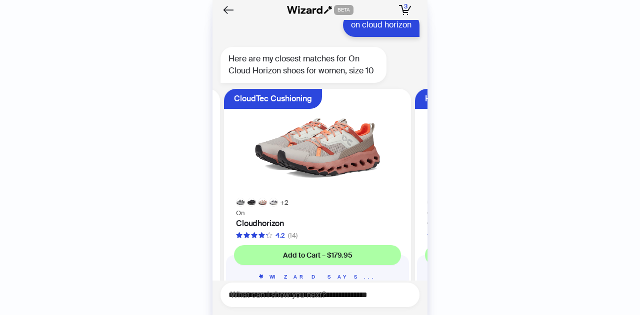
scroll to position [11716, 0]
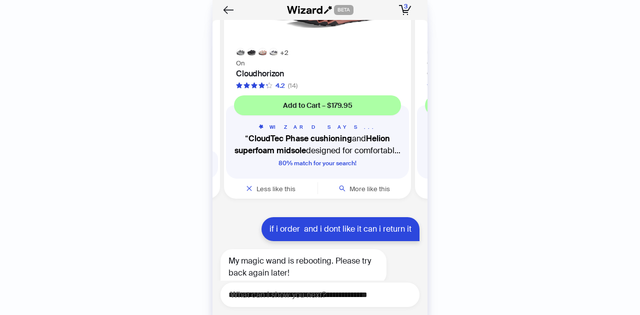
drag, startPoint x: 324, startPoint y: 216, endPoint x: 468, endPoint y: 204, distance: 145.0
click at [465, 206] on div "History Sign Out BETA Hi, I’m Your superpowered shopping agent I scour websites…" at bounding box center [320, 157] width 640 height 315
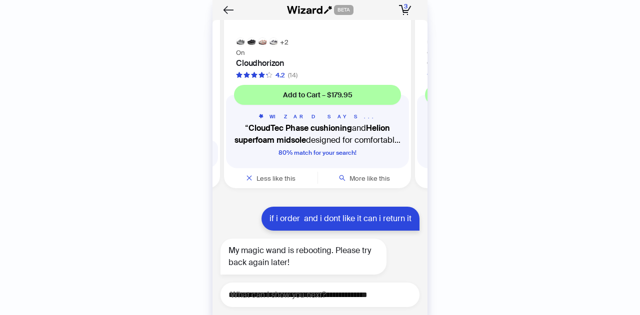
scroll to position [11816, 0]
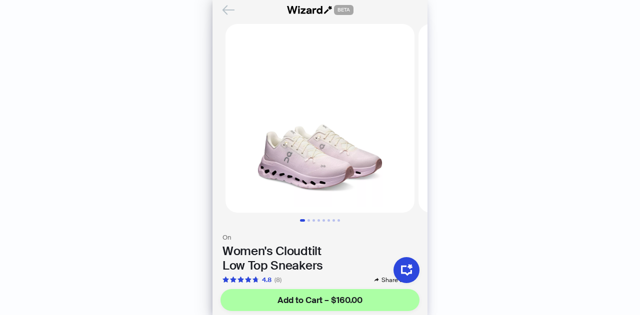
click at [304, 137] on img at bounding box center [319, 118] width 189 height 189
click at [310, 152] on img at bounding box center [319, 118] width 189 height 189
click at [348, 171] on body "History Sign Out BETA Hi, I’m Your superpowered shopping agent I scour websites…" at bounding box center [320, 157] width 640 height 315
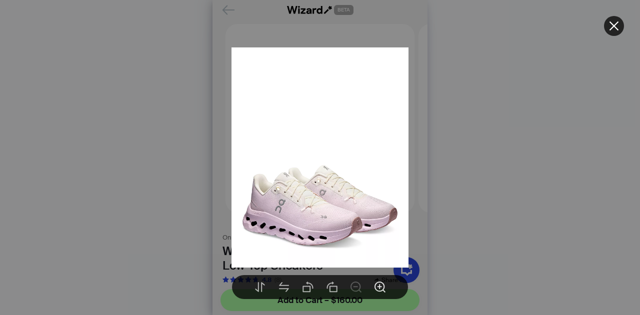
click at [375, 284] on icon "zoom-in" at bounding box center [379, 287] width 11 height 11
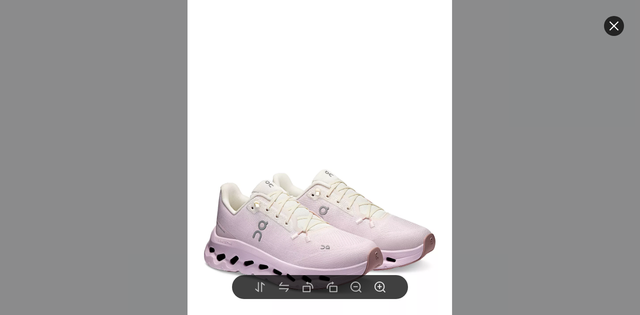
click at [375, 284] on icon "zoom-in" at bounding box center [379, 287] width 11 height 11
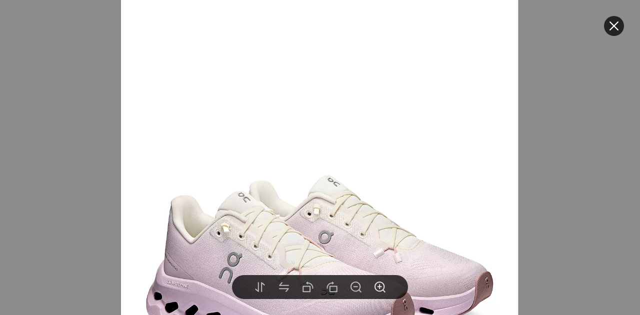
click at [378, 286] on icon "zoom-in" at bounding box center [379, 287] width 11 height 11
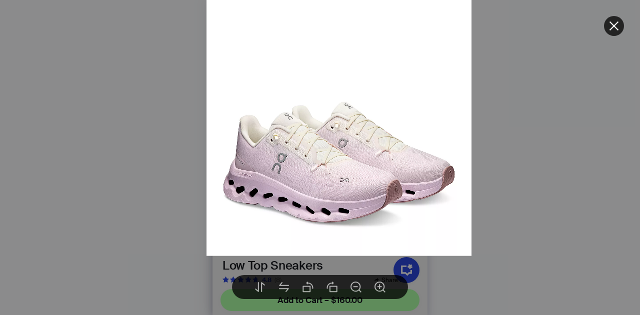
drag, startPoint x: 362, startPoint y: 241, endPoint x: 352, endPoint y: 122, distance: 118.9
click at [353, 123] on img at bounding box center [339, 90] width 265 height 331
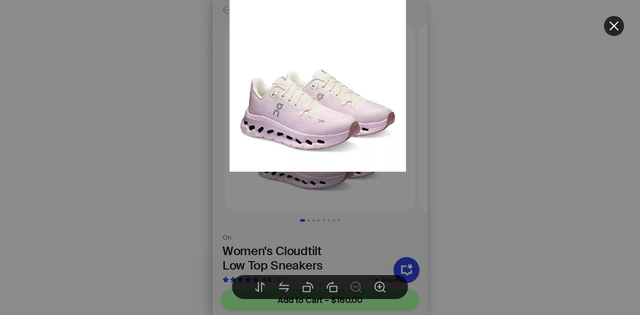
drag, startPoint x: 337, startPoint y: 220, endPoint x: 335, endPoint y: 123, distance: 96.5
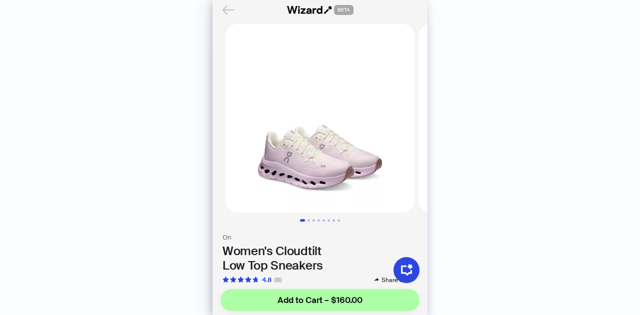
click at [377, 289] on div "Add to Cart – $160.00" at bounding box center [319, 300] width 215 height 30
click at [304, 140] on body "History Sign Out BETA Hi, I’m Your superpowered shopping agent I scour websites…" at bounding box center [320, 157] width 640 height 315
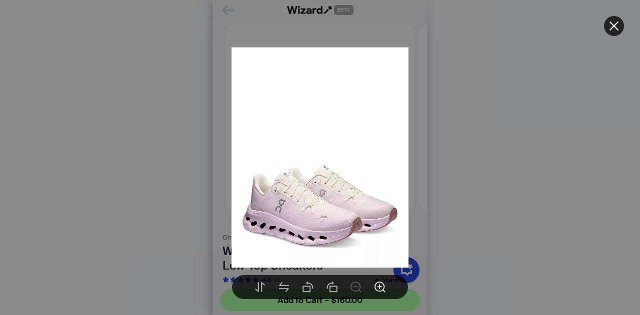
click at [375, 286] on icon "zoom-in" at bounding box center [379, 287] width 11 height 11
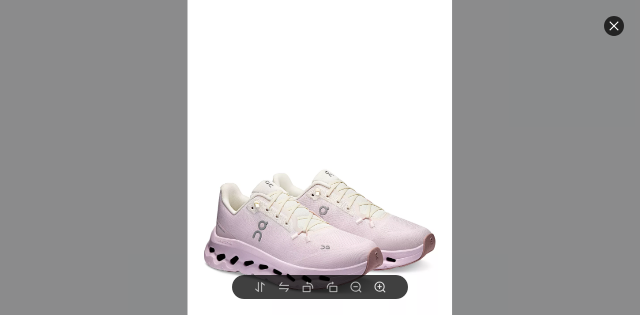
click at [375, 286] on icon "zoom-in" at bounding box center [379, 287] width 11 height 11
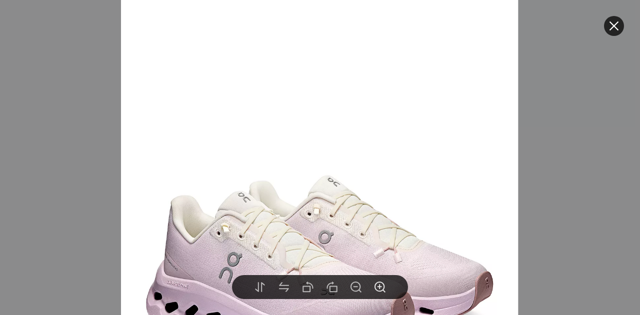
click at [375, 286] on icon "zoom-in" at bounding box center [379, 287] width 11 height 11
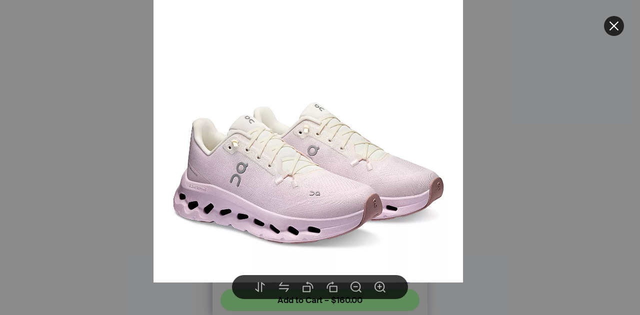
drag, startPoint x: 297, startPoint y: 220, endPoint x: 298, endPoint y: 141, distance: 79.0
click at [298, 141] on img at bounding box center [308, 89] width 309 height 387
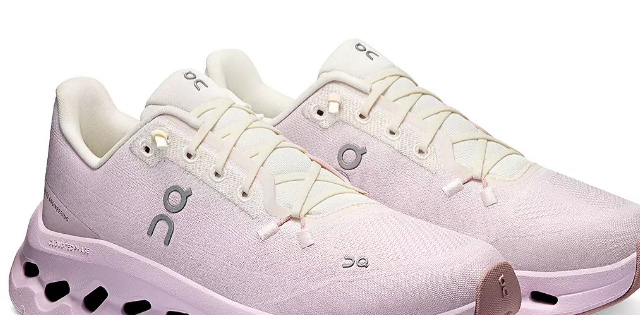
drag, startPoint x: 299, startPoint y: 178, endPoint x: 307, endPoint y: 137, distance: 42.3
click at [307, 137] on img at bounding box center [318, 77] width 362 height 452
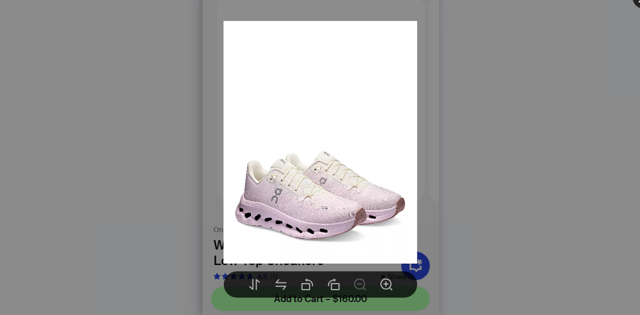
click at [429, 216] on div at bounding box center [320, 157] width 640 height 315
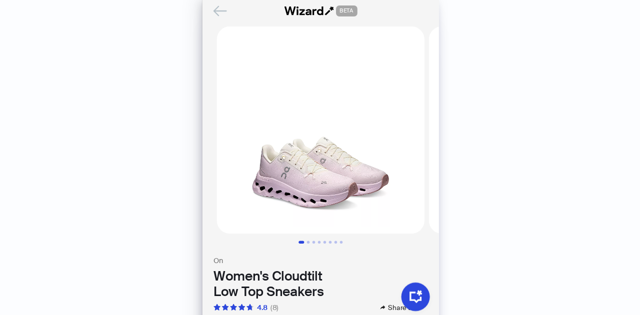
click at [230, 13] on icon "Back" at bounding box center [228, 9] width 17 height 17
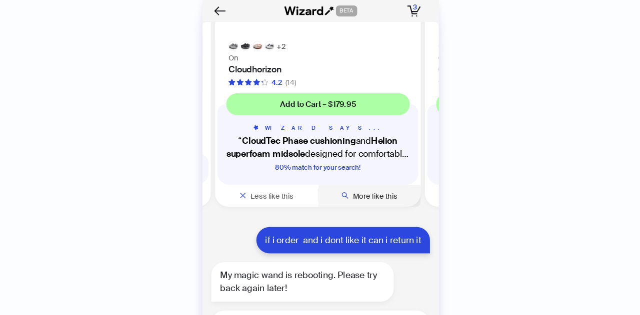
scroll to position [12266, 0]
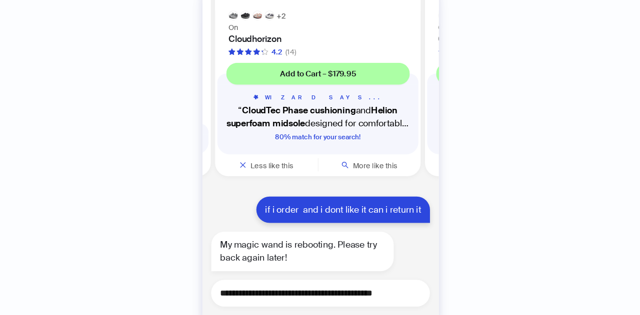
click at [279, 301] on textarea "**********" at bounding box center [323, 295] width 191 height 12
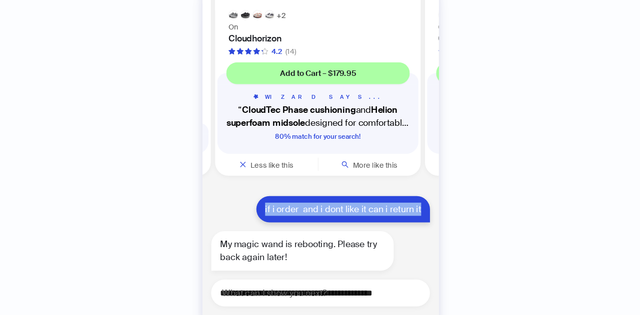
drag, startPoint x: 329, startPoint y: 219, endPoint x: 416, endPoint y: 219, distance: 87.0
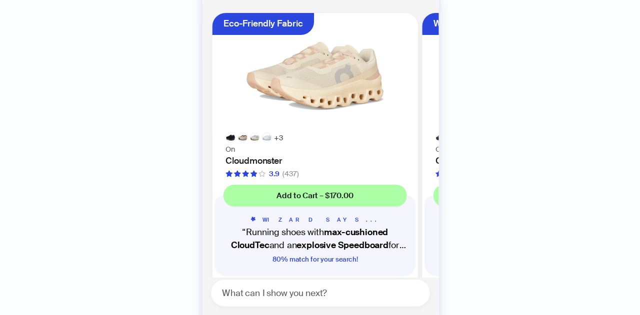
scroll to position [0, 188]
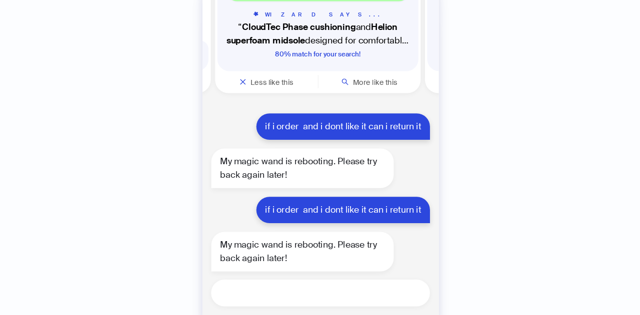
click at [257, 293] on textarea at bounding box center [323, 295] width 191 height 12
paste textarea "**********"
type textarea "**********"
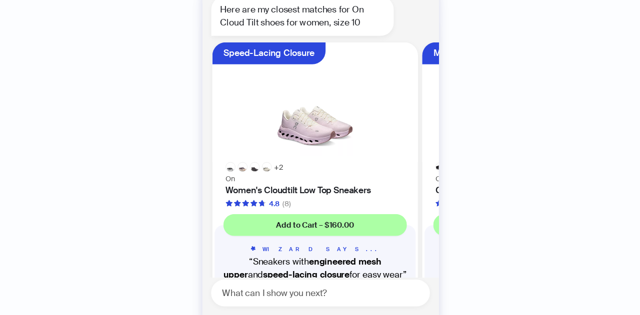
scroll to position [1867, 0]
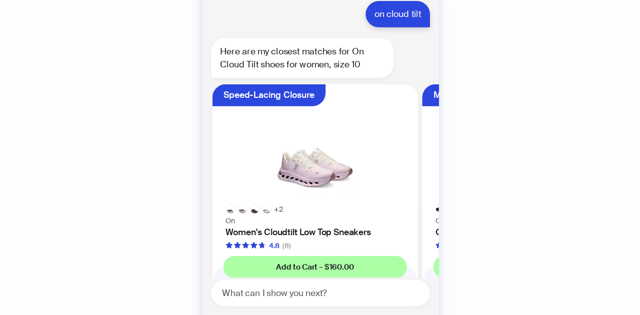
click at [294, 184] on img at bounding box center [314, 159] width 175 height 97
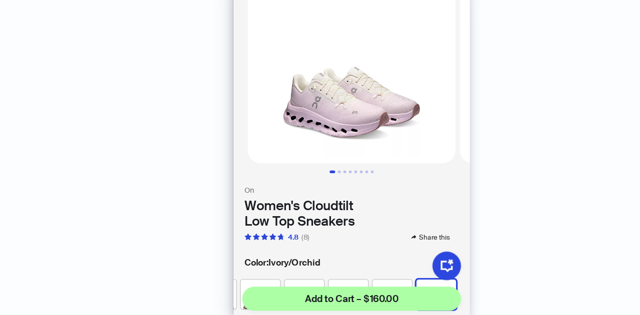
scroll to position [35, 0]
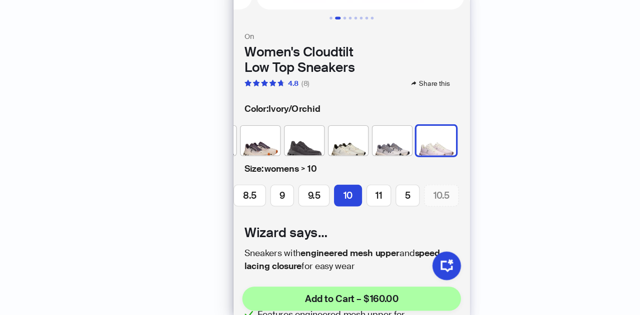
scroll to position [0, 185]
click at [321, 145] on img at bounding box center [317, 156] width 36 height 27
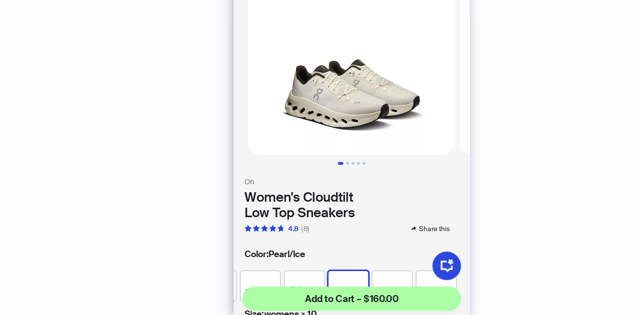
scroll to position [80, 0]
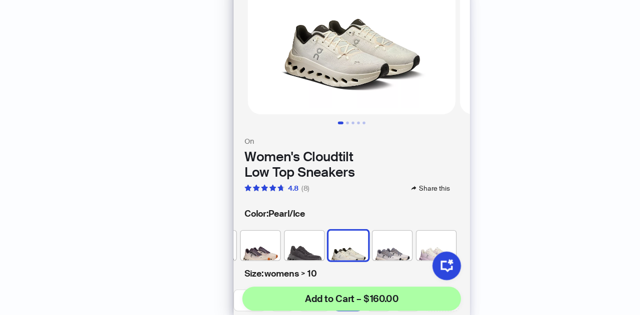
click at [349, 246] on img at bounding box center [357, 251] width 36 height 27
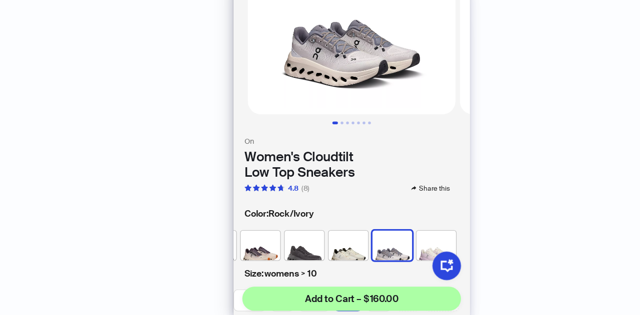
click at [225, 238] on img at bounding box center [237, 251] width 36 height 27
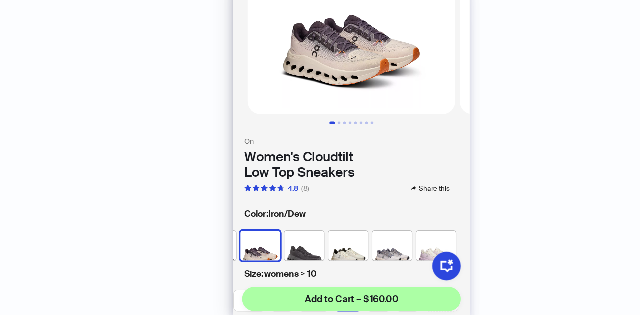
scroll to position [0, 35]
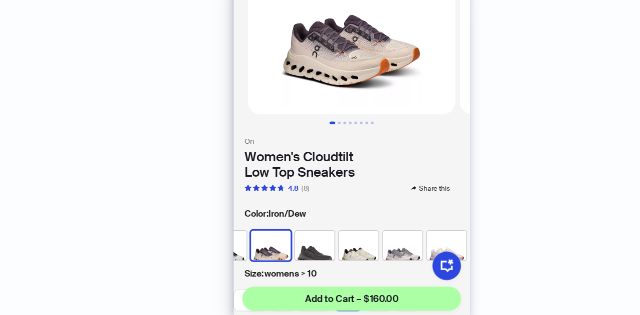
click at [214, 243] on img at bounding box center [206, 251] width 36 height 27
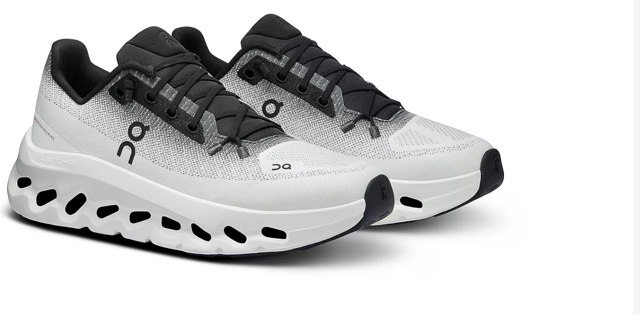
scroll to position [0, 50]
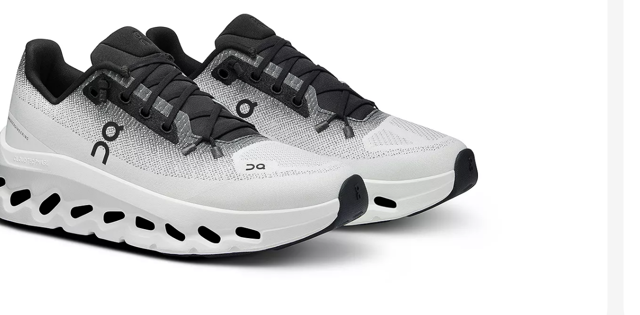
drag, startPoint x: 296, startPoint y: 118, endPoint x: 258, endPoint y: 128, distance: 38.8
click at [258, 128] on img at bounding box center [269, 82] width 189 height 189
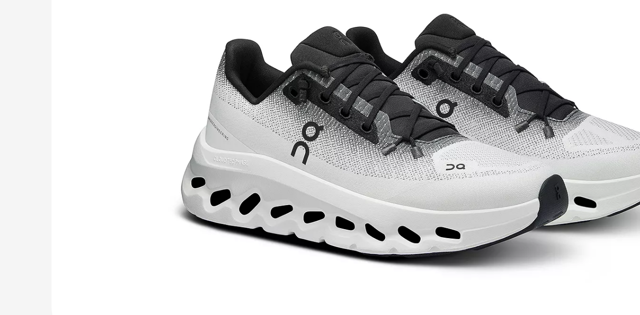
click at [302, 122] on img at bounding box center [319, 82] width 189 height 189
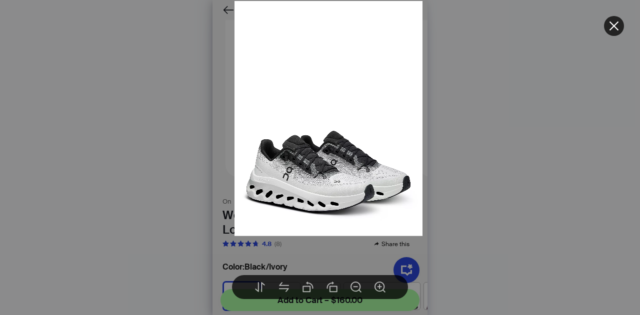
click at [615, 22] on icon "close" at bounding box center [614, 26] width 12 height 12
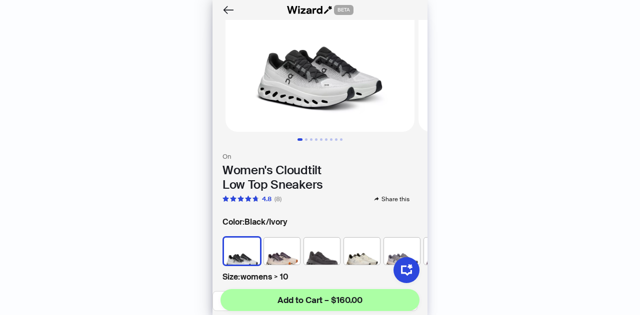
scroll to position [0, 52]
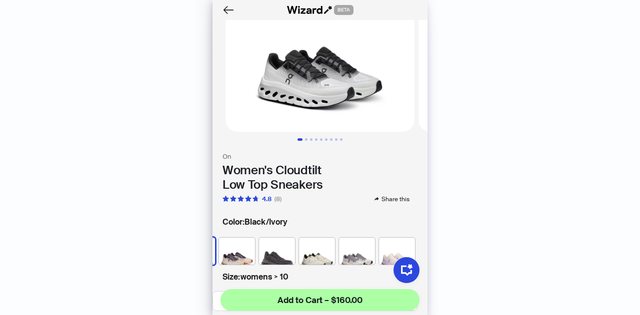
click at [403, 239] on img at bounding box center [397, 251] width 36 height 27
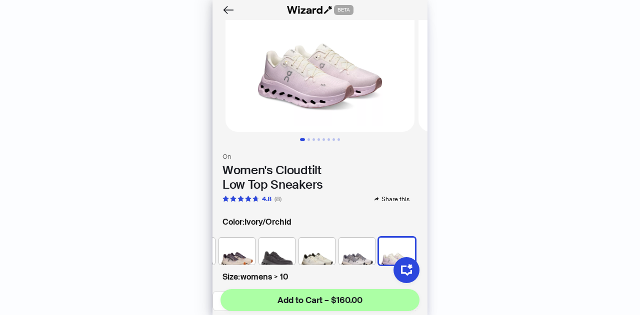
click at [298, 76] on img at bounding box center [319, 37] width 189 height 189
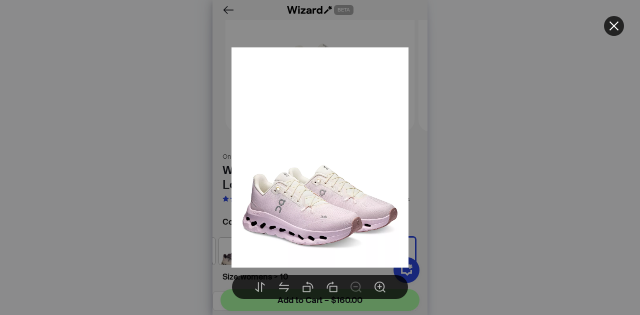
click at [298, 76] on img at bounding box center [319, 157] width 176 height 221
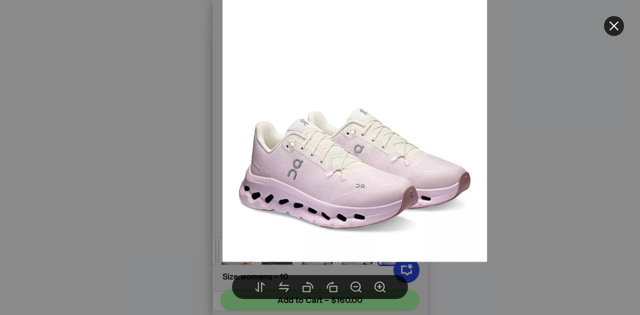
drag, startPoint x: 299, startPoint y: 242, endPoint x: 323, endPoint y: 125, distance: 119.0
click at [323, 125] on img at bounding box center [354, 96] width 265 height 331
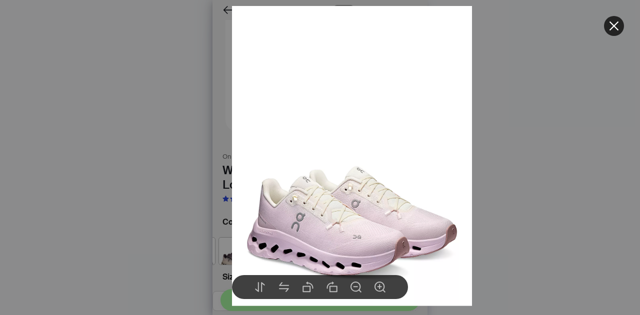
click at [321, 215] on img at bounding box center [352, 156] width 240 height 300
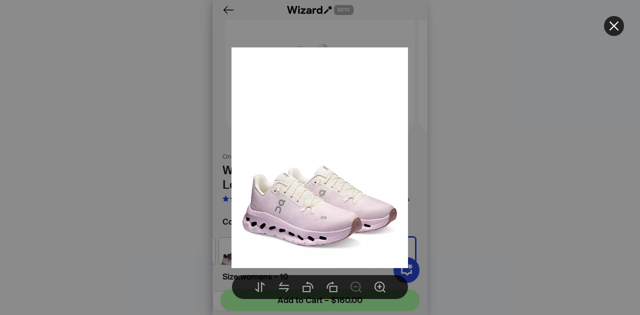
click at [613, 23] on icon "close" at bounding box center [614, 26] width 12 height 12
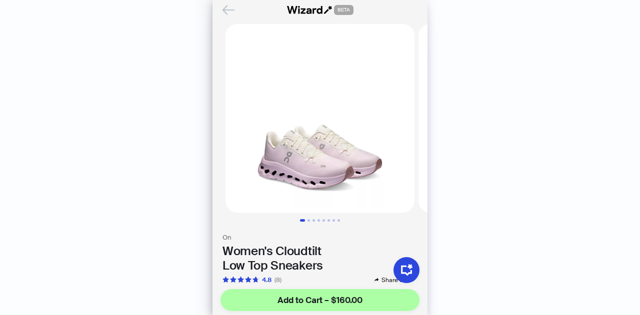
click at [232, 8] on icon "Back" at bounding box center [228, 9] width 17 height 17
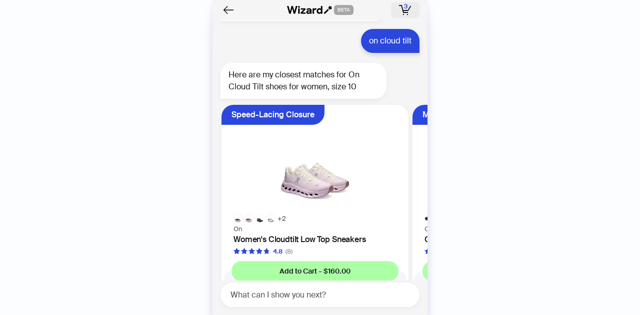
click at [403, 10] on icon "button" at bounding box center [405, 10] width 6 height 1
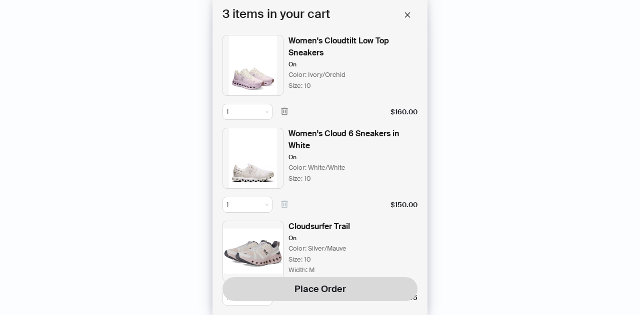
click at [284, 198] on button "button" at bounding box center [284, 205] width 16 height 16
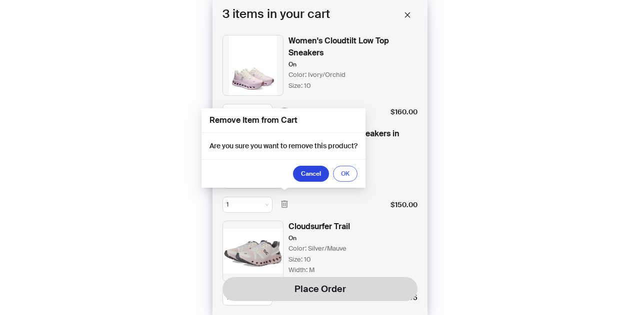
click at [348, 174] on span "OK" at bounding box center [345, 174] width 8 height 8
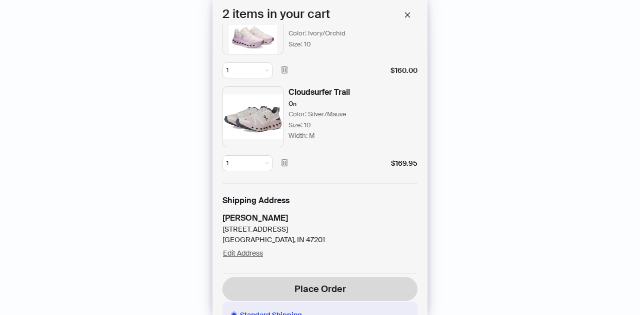
scroll to position [42, 0]
click at [287, 164] on icon "button" at bounding box center [284, 162] width 9 height 9
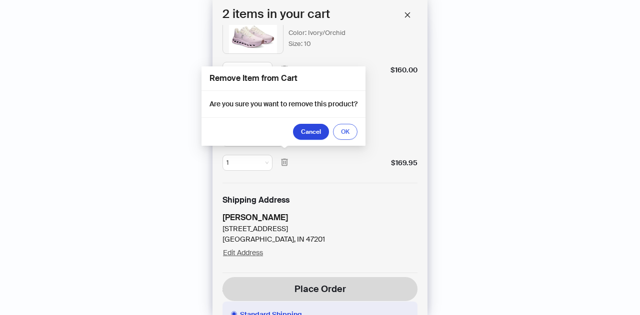
click at [344, 135] on span "OK" at bounding box center [345, 132] width 8 height 8
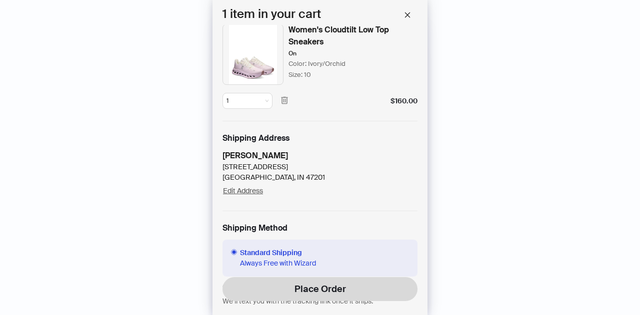
scroll to position [0, 0]
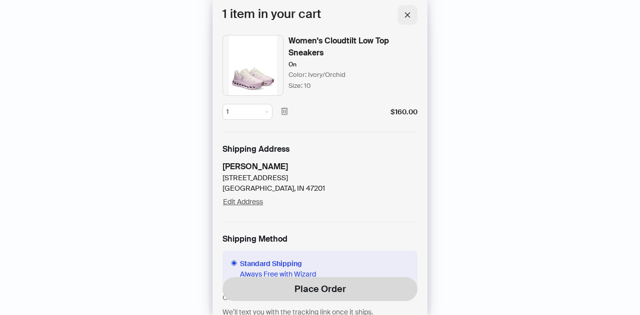
click at [407, 14] on icon "close" at bounding box center [407, 14] width 5 height 5
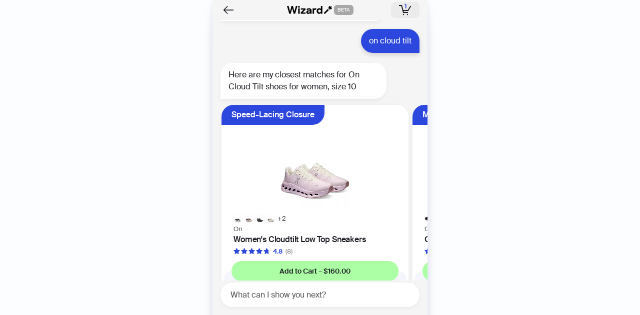
click at [405, 10] on icon "button" at bounding box center [405, 10] width 6 height 1
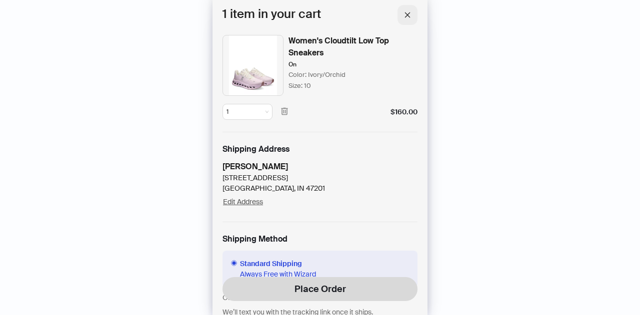
click at [406, 17] on icon "close" at bounding box center [407, 14] width 7 height 7
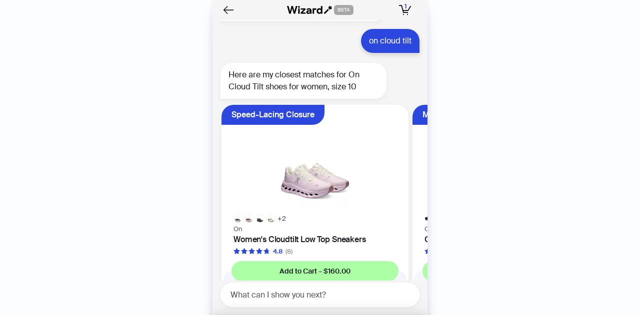
click at [406, 17] on div at bounding box center [319, 157] width 215 height 315
click at [322, 165] on img at bounding box center [314, 159] width 175 height 97
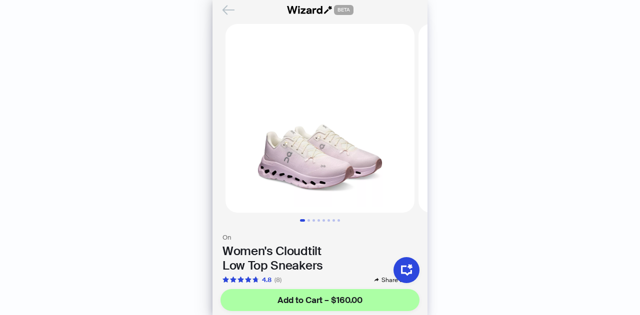
click at [229, 8] on icon "Back" at bounding box center [228, 9] width 17 height 17
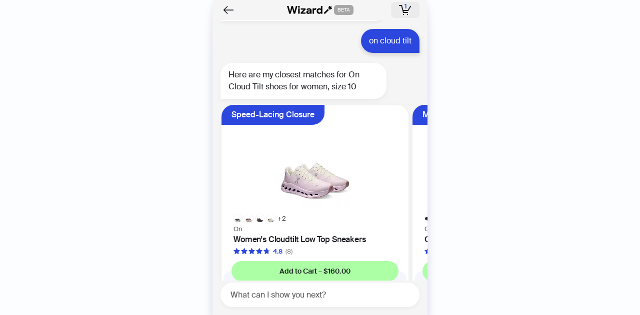
click at [403, 6] on icon "button" at bounding box center [405, 10] width 12 height 10
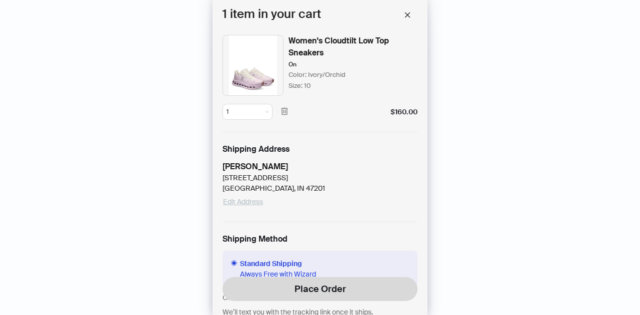
click at [252, 203] on span "Edit Address" at bounding box center [243, 201] width 40 height 9
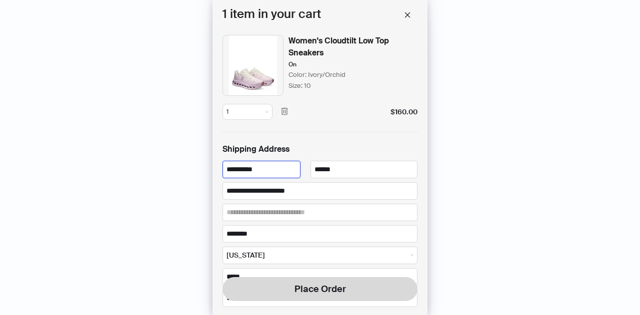
click at [271, 168] on input "**********" at bounding box center [261, 169] width 78 height 17
type input "*"
type input "*****"
click at [340, 163] on input "*****" at bounding box center [363, 169] width 107 height 17
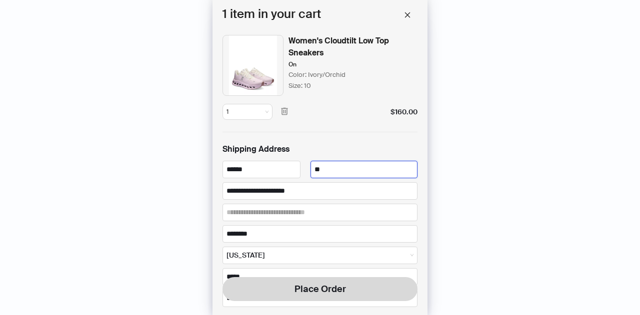
type input "*"
type input "**********"
click at [334, 196] on input "**********" at bounding box center [319, 190] width 195 height 17
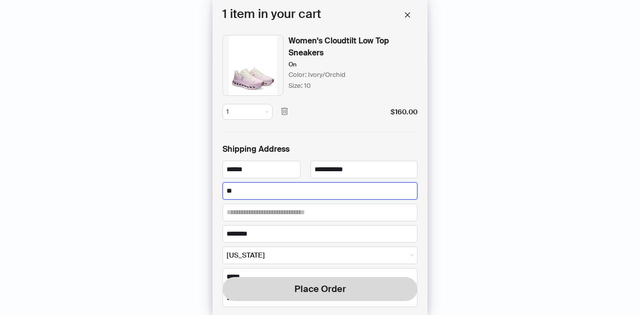
type input "*"
type input "**********"
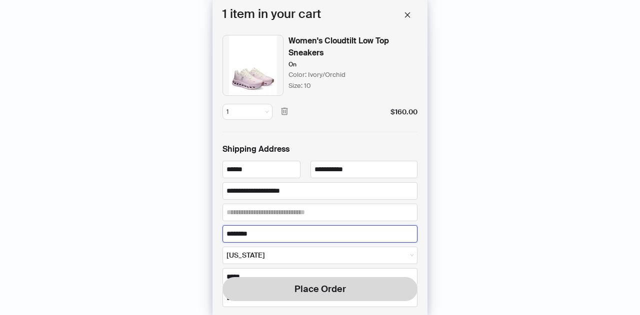
click at [284, 225] on input "********" at bounding box center [319, 233] width 195 height 17
type input "*"
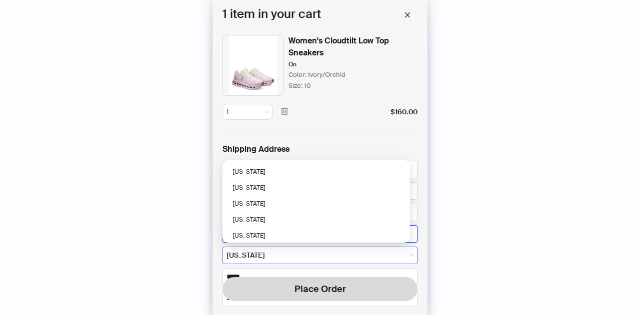
click at [273, 250] on span "[US_STATE]" at bounding box center [319, 255] width 187 height 11
type input "*********"
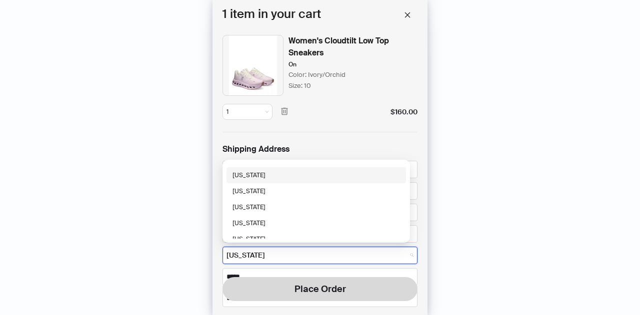
click at [260, 175] on div "[US_STATE]" at bounding box center [315, 175] width 167 height 9
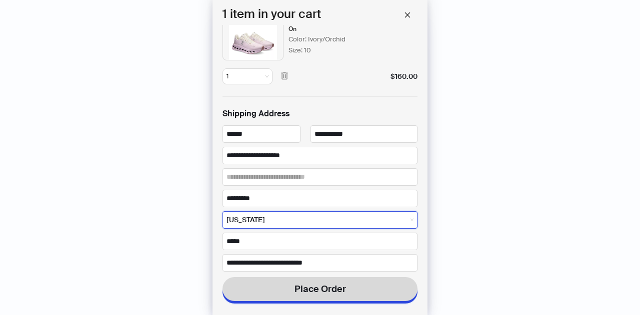
scroll to position [36, 0]
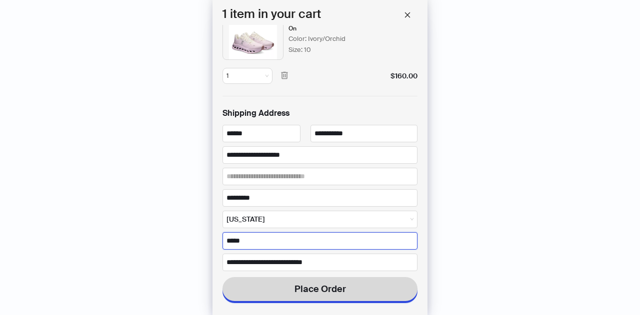
click at [249, 246] on input "*****" at bounding box center [319, 240] width 195 height 17
type input "*"
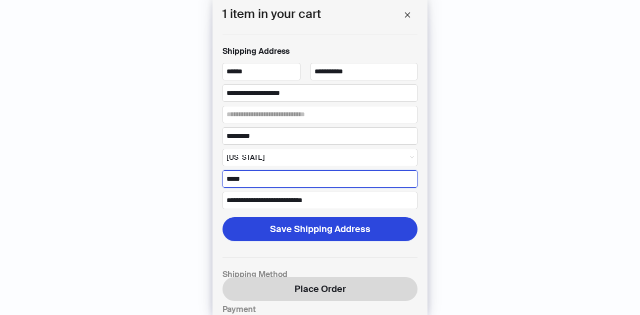
scroll to position [98, 0]
type input "*****"
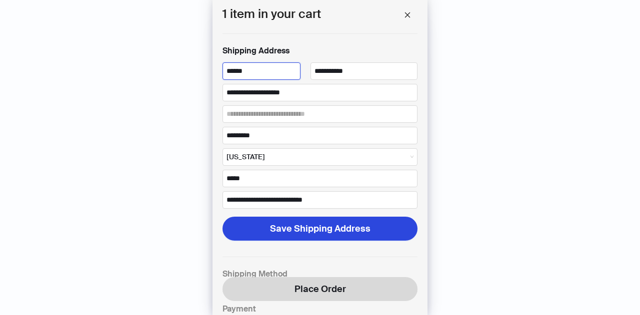
click at [238, 70] on input "*****" at bounding box center [261, 70] width 78 height 17
type input "*****"
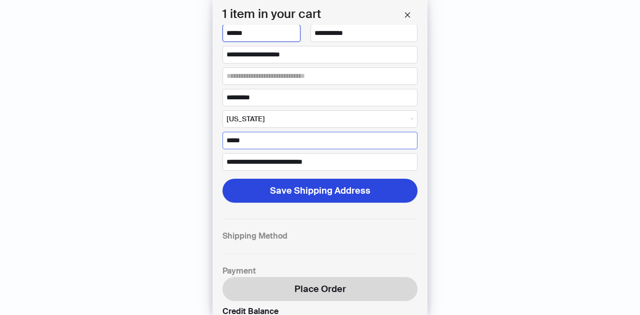
scroll to position [143, 0]
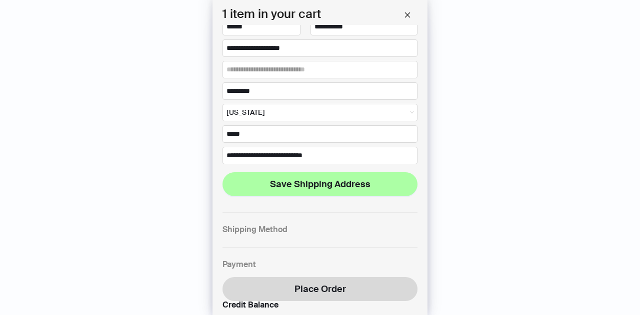
click at [291, 184] on span "Save Shipping Address" at bounding box center [320, 184] width 100 height 12
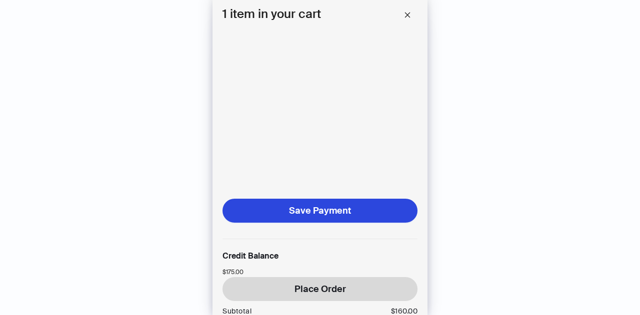
scroll to position [411, 0]
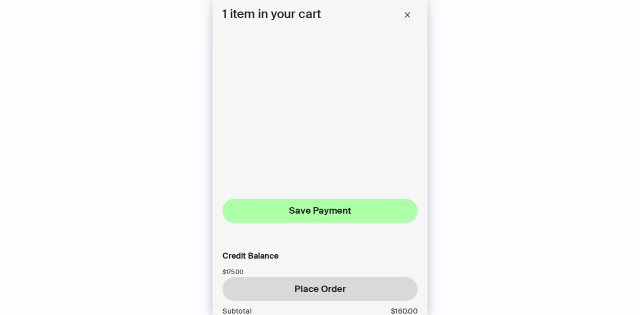
click at [293, 199] on button "Save Payment" at bounding box center [319, 211] width 195 height 24
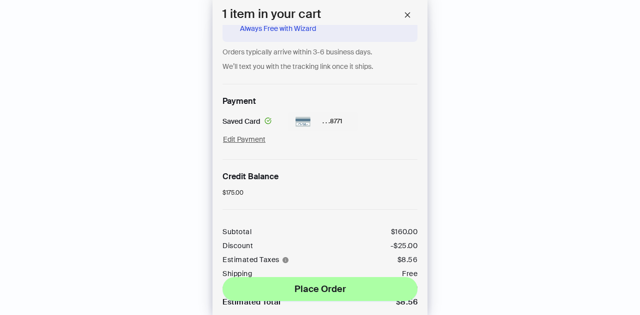
scroll to position [293, 0]
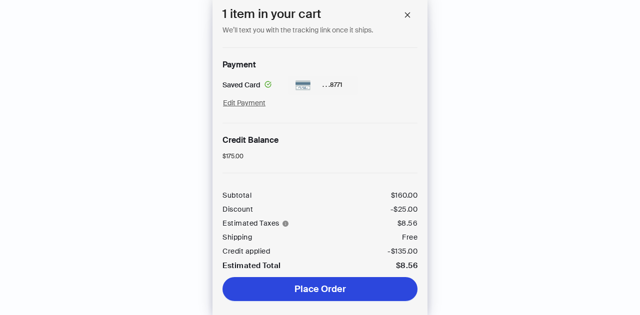
click at [327, 283] on span "Place Order" at bounding box center [319, 289] width 51 height 12
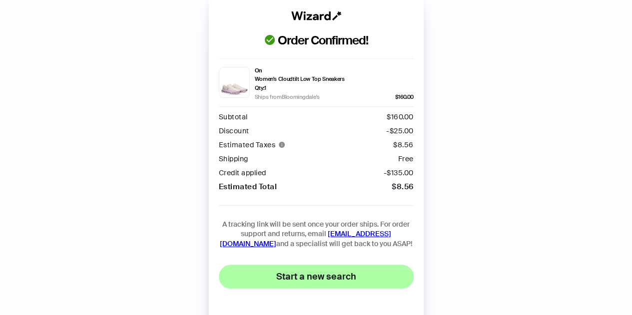
click at [296, 278] on span "Start a new search" at bounding box center [316, 277] width 80 height 12
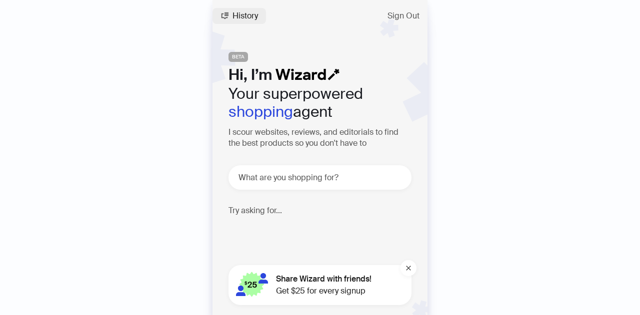
click at [229, 16] on button "History" at bounding box center [238, 16] width 53 height 16
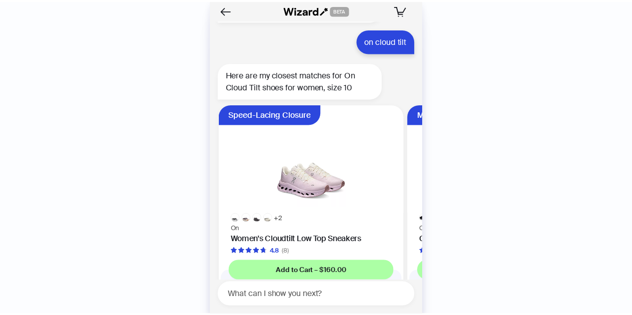
scroll to position [2636, 0]
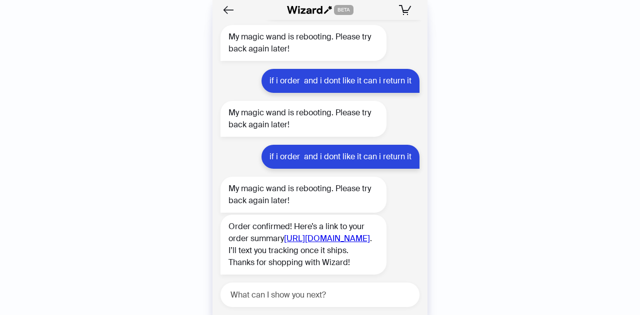
click at [284, 233] on link "[URL][DOMAIN_NAME]" at bounding box center [327, 238] width 86 height 10
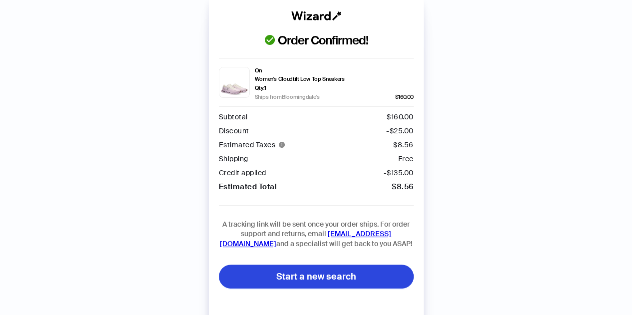
scroll to position [20, 0]
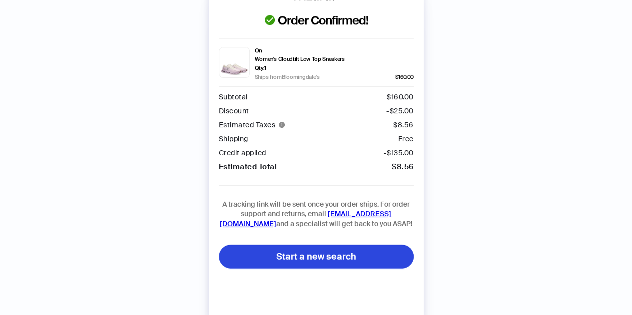
click at [327, 166] on div "Subtotal $ 160.00 Discount -$ 25.00 Estimated Taxes $ 8.56 Shipping Free Credit…" at bounding box center [316, 131] width 195 height 88
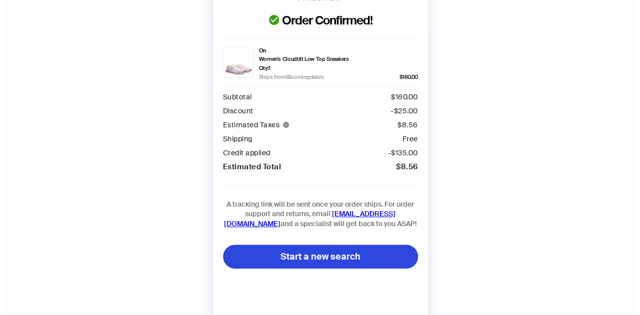
scroll to position [0, 0]
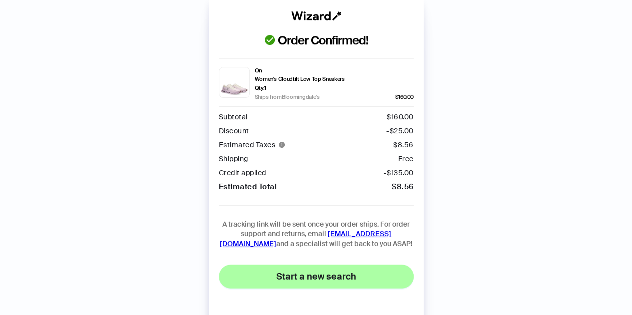
click at [323, 275] on span "Start a new search" at bounding box center [316, 277] width 80 height 12
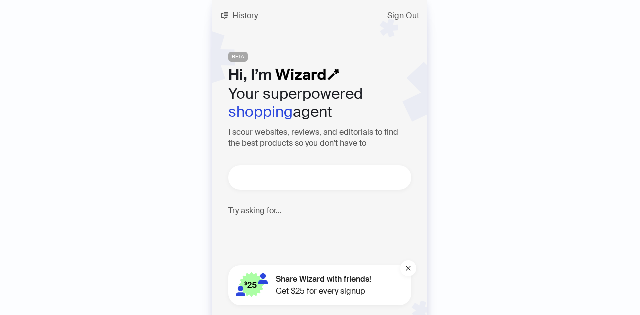
click at [291, 175] on textarea at bounding box center [323, 177] width 175 height 12
type textarea "*"
type textarea "**"
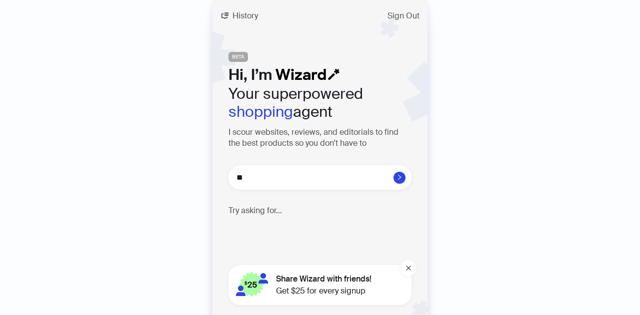
type textarea "**"
type textarea "****"
type textarea "*****"
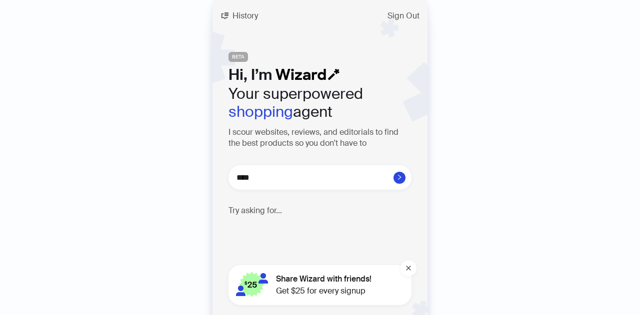
type textarea "*****"
type textarea "******"
type textarea "*******"
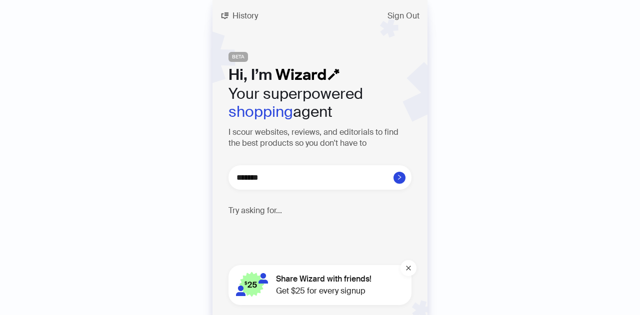
type textarea "********"
type textarea "**********"
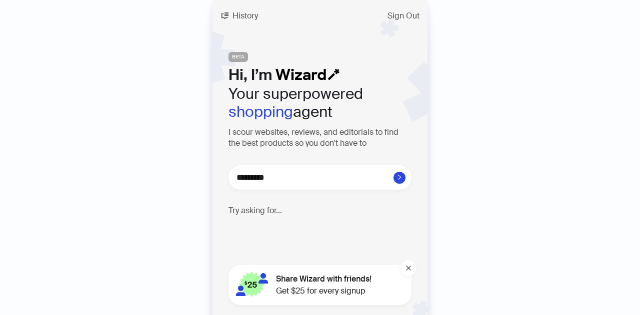
type textarea "**********"
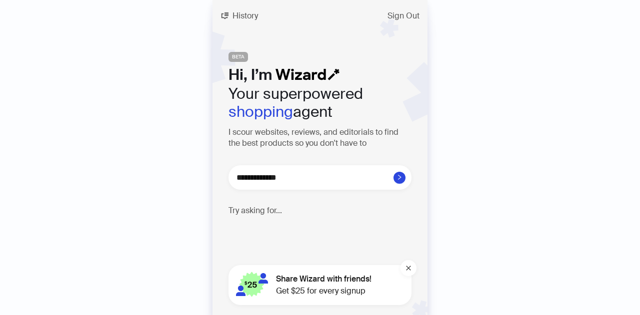
type textarea "**********"
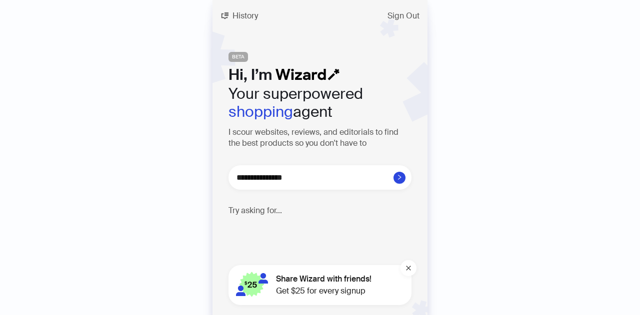
type textarea "**********"
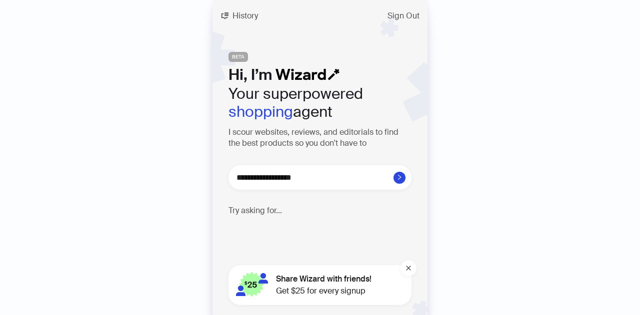
type textarea "**********"
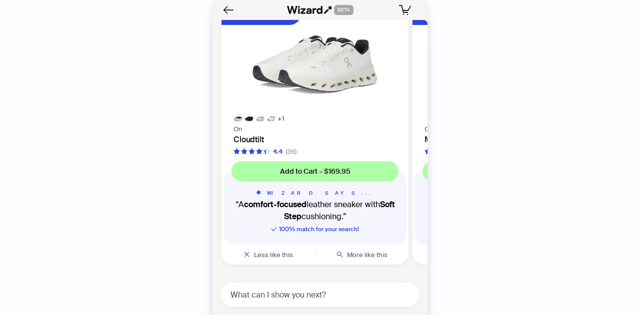
scroll to position [2990, 0]
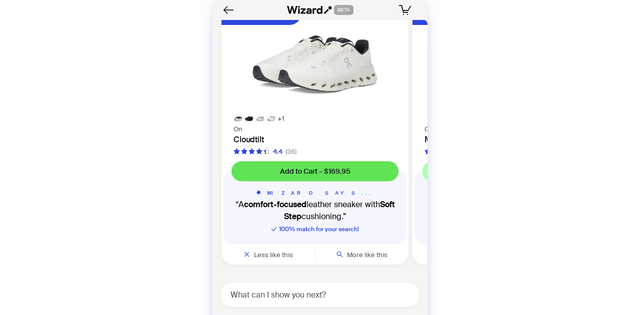
click at [299, 169] on span "Add to Cart – $169.95" at bounding box center [315, 171] width 70 height 9
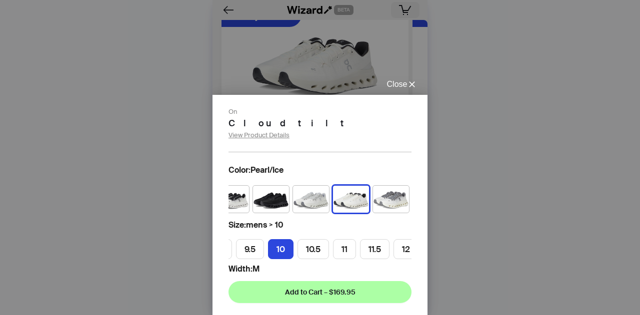
scroll to position [0, 156]
click at [374, 249] on label "12" at bounding box center [383, 249] width 25 height 20
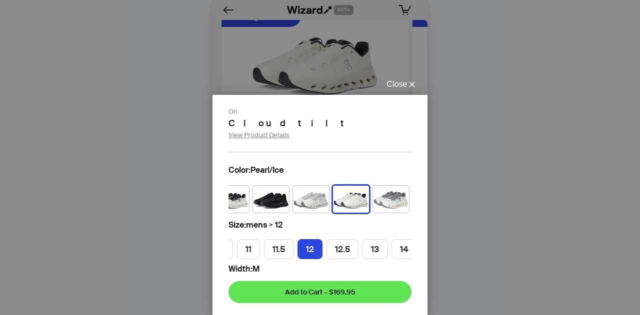
scroll to position [0, 230]
click at [340, 293] on span "Add to Cart – $169.95" at bounding box center [320, 292] width 70 height 9
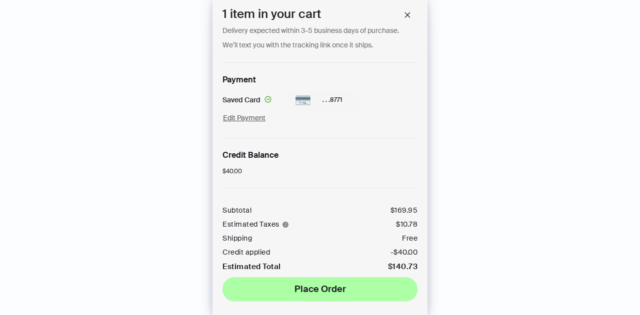
scroll to position [279, 0]
click at [408, 10] on span "button" at bounding box center [407, 14] width 7 height 9
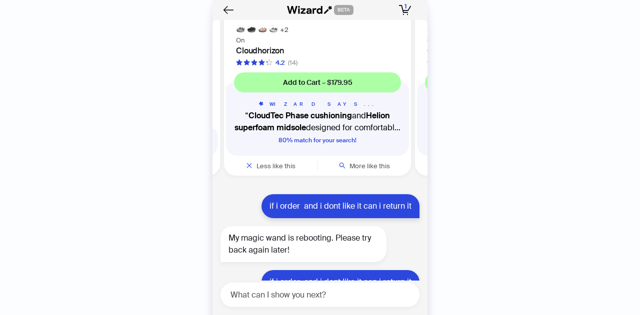
scroll to position [2411, 0]
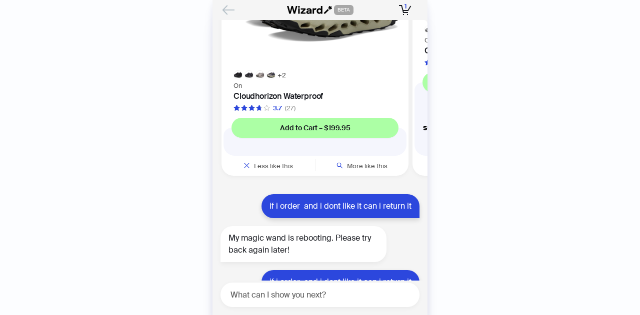
click at [232, 11] on icon "Back" at bounding box center [228, 9] width 17 height 17
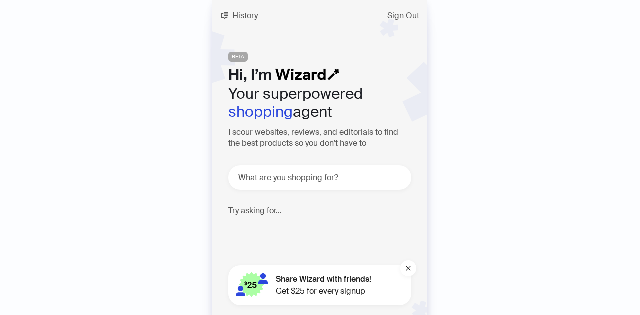
click at [459, 63] on div "History Sign Out BETA Hi, I’m Your superpowered shopping agent I scour websites…" at bounding box center [320, 157] width 640 height 315
click at [460, 150] on div "History Sign Out BETA Hi, I’m Your superpowered shopping agent I scour websites…" at bounding box center [320, 157] width 640 height 315
click at [308, 173] on textarea at bounding box center [323, 177] width 175 height 12
type textarea "*"
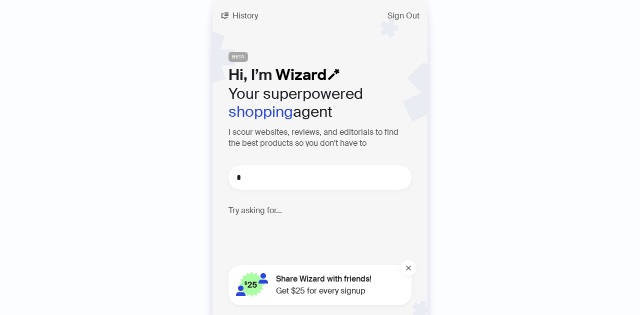
type textarea "**"
type textarea "***"
type textarea "****"
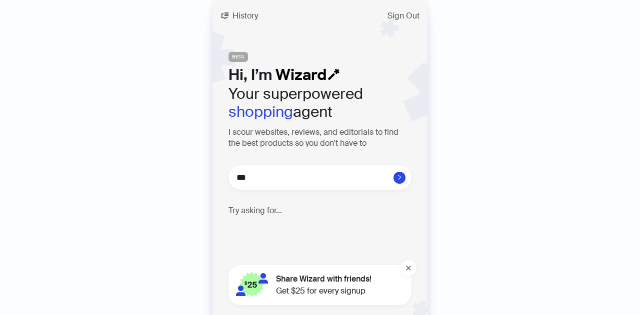
type textarea "****"
type textarea "*****"
type textarea "******"
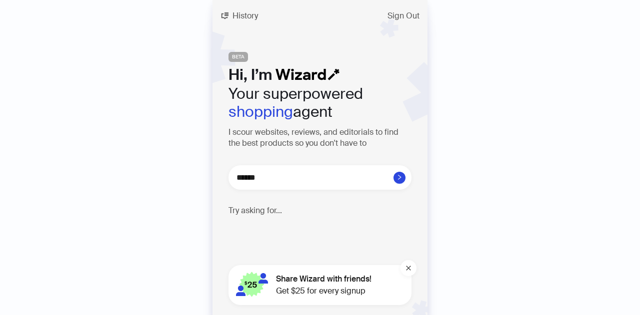
type textarea "*******"
type textarea "********"
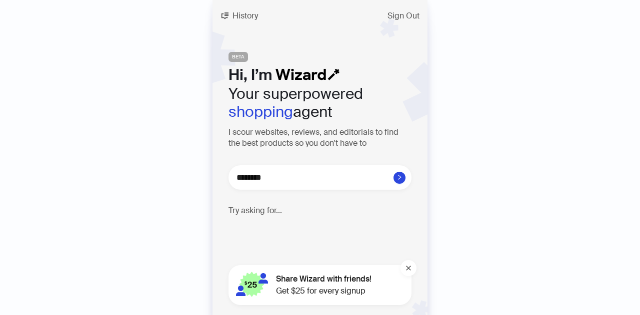
type textarea "********"
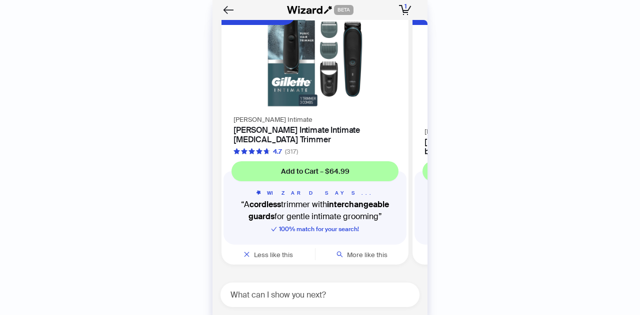
scroll to position [3370, 0]
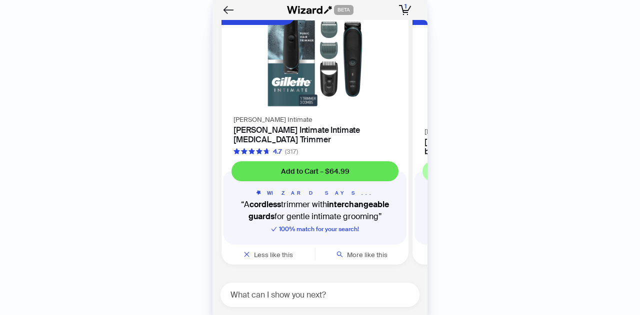
click at [313, 167] on span "Add to Cart – $64.99" at bounding box center [315, 171] width 68 height 9
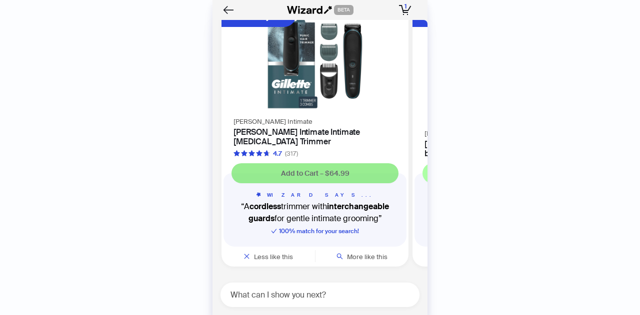
scroll to position [3368, 0]
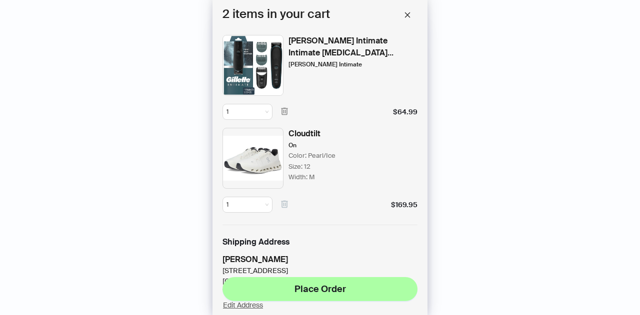
click at [282, 204] on icon "button" at bounding box center [284, 204] width 9 height 9
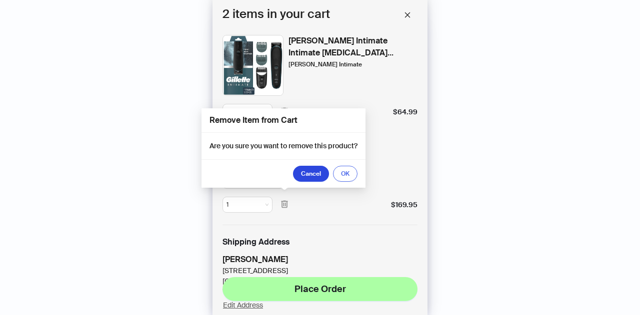
click at [343, 168] on button "OK" at bounding box center [345, 174] width 24 height 16
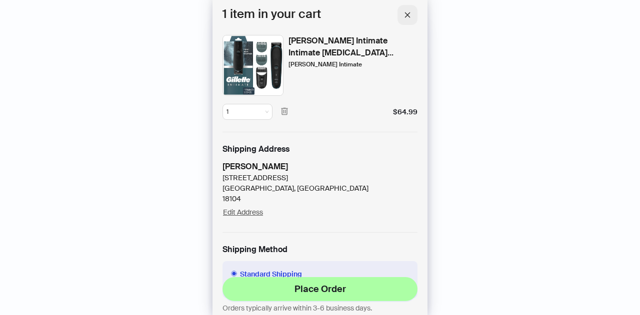
click at [407, 16] on icon "close" at bounding box center [407, 14] width 7 height 7
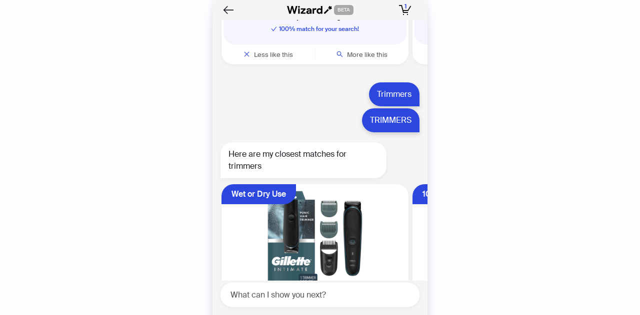
scroll to position [3166, 0]
